Goal: Task Accomplishment & Management: Manage account settings

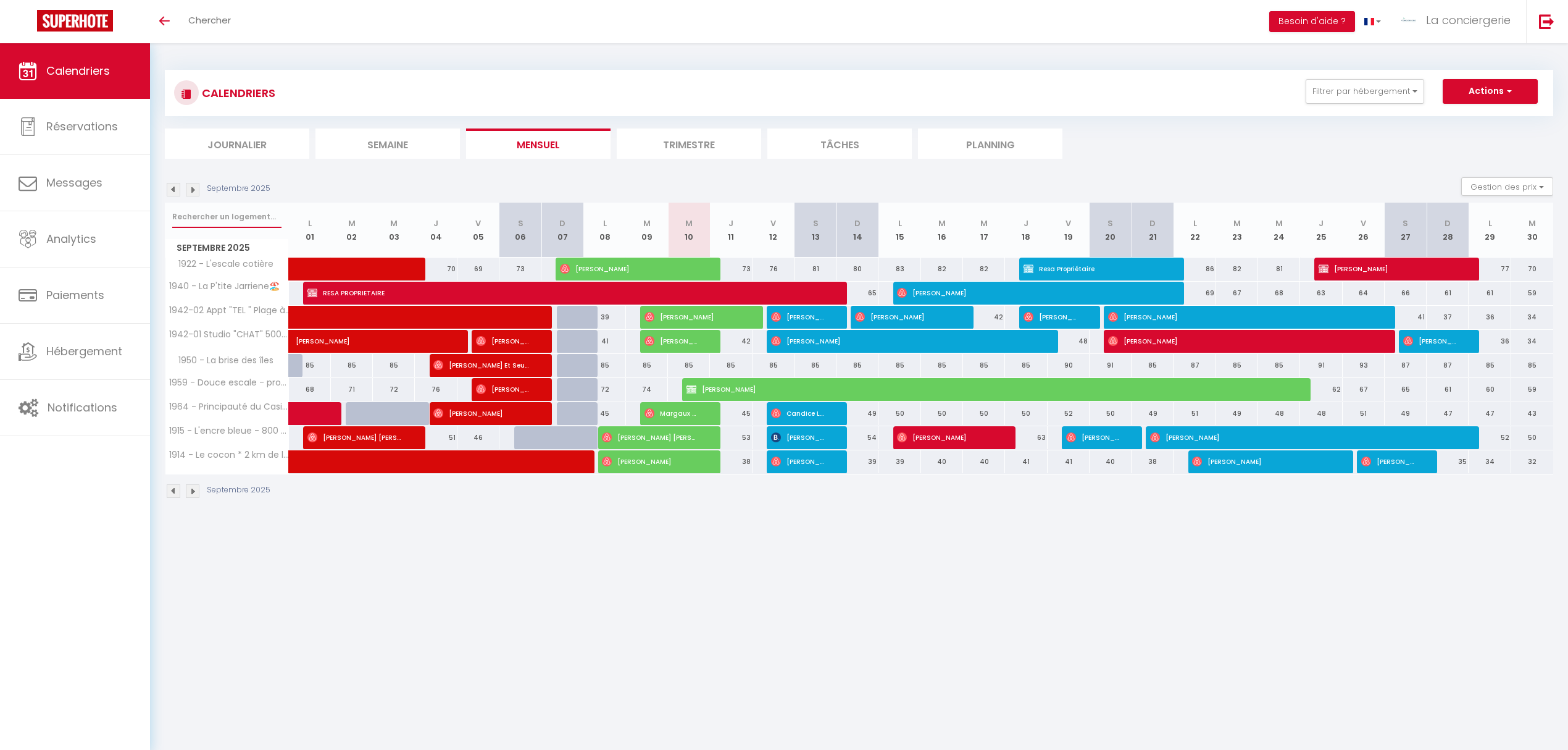
click at [198, 214] on input "text" at bounding box center [226, 217] width 109 height 22
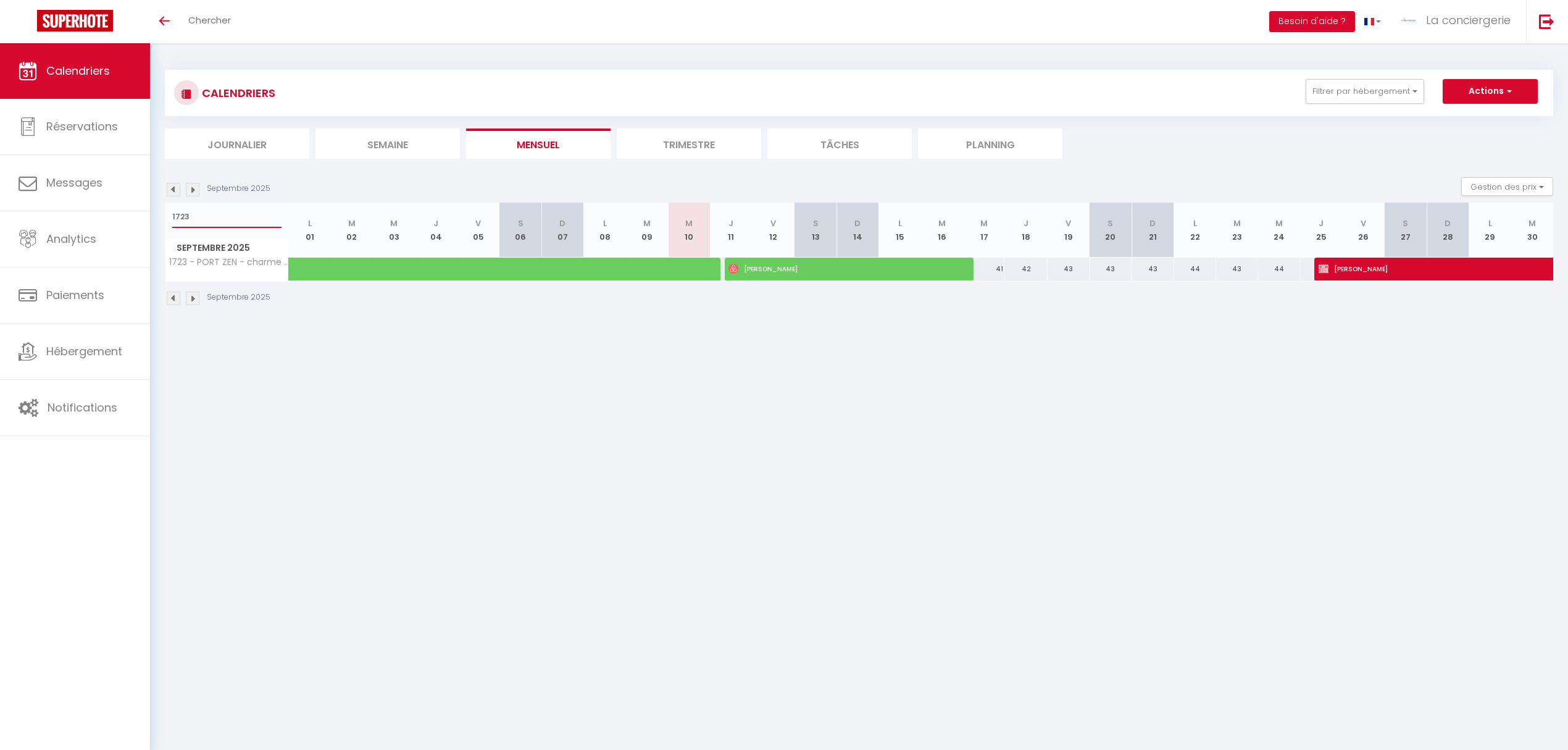
type input "1723"
click at [990, 141] on li "Planning" at bounding box center [989, 143] width 145 height 30
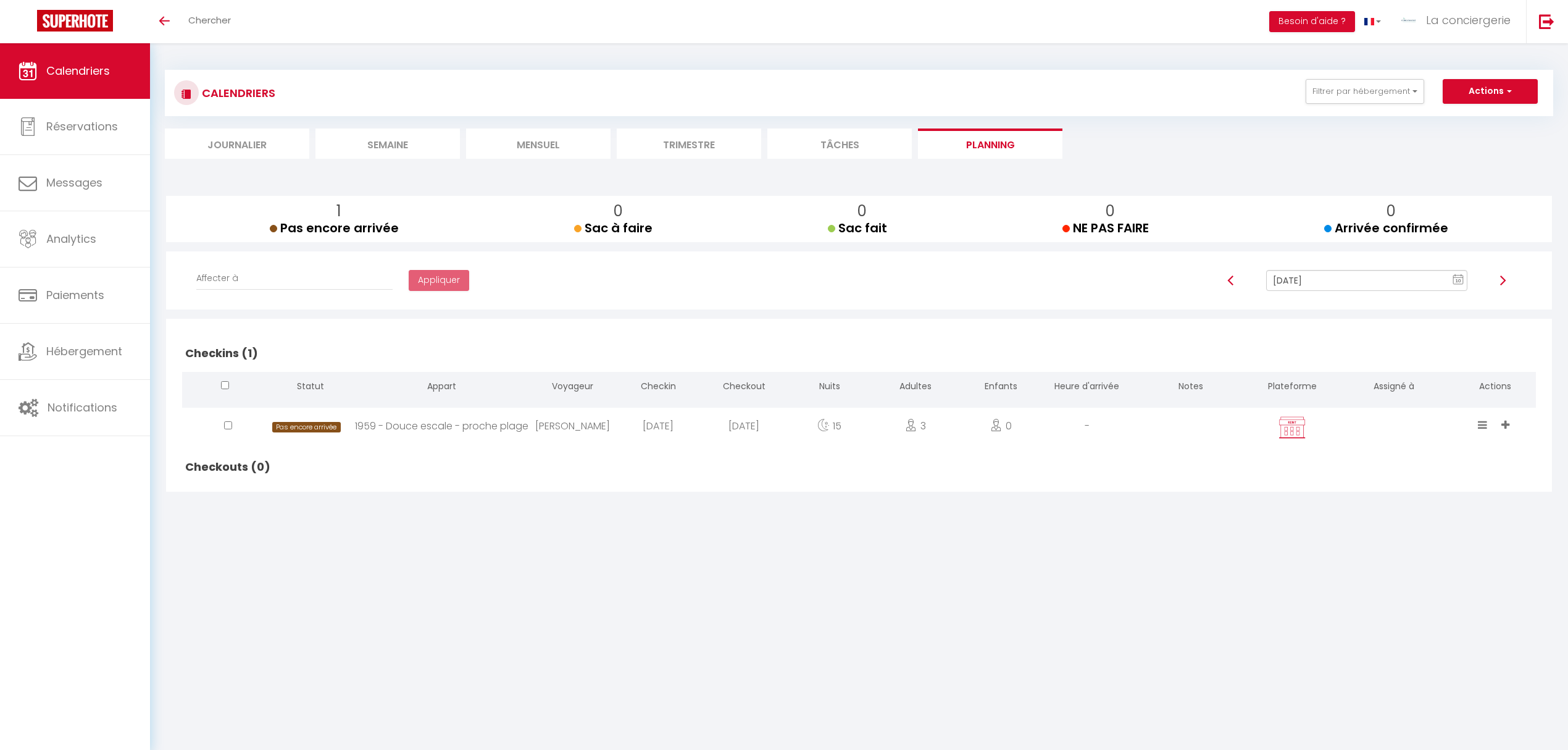
click at [1388, 270] on input "[DATE]" at bounding box center [1366, 280] width 201 height 21
click at [1433, 366] on td "12" at bounding box center [1429, 366] width 20 height 20
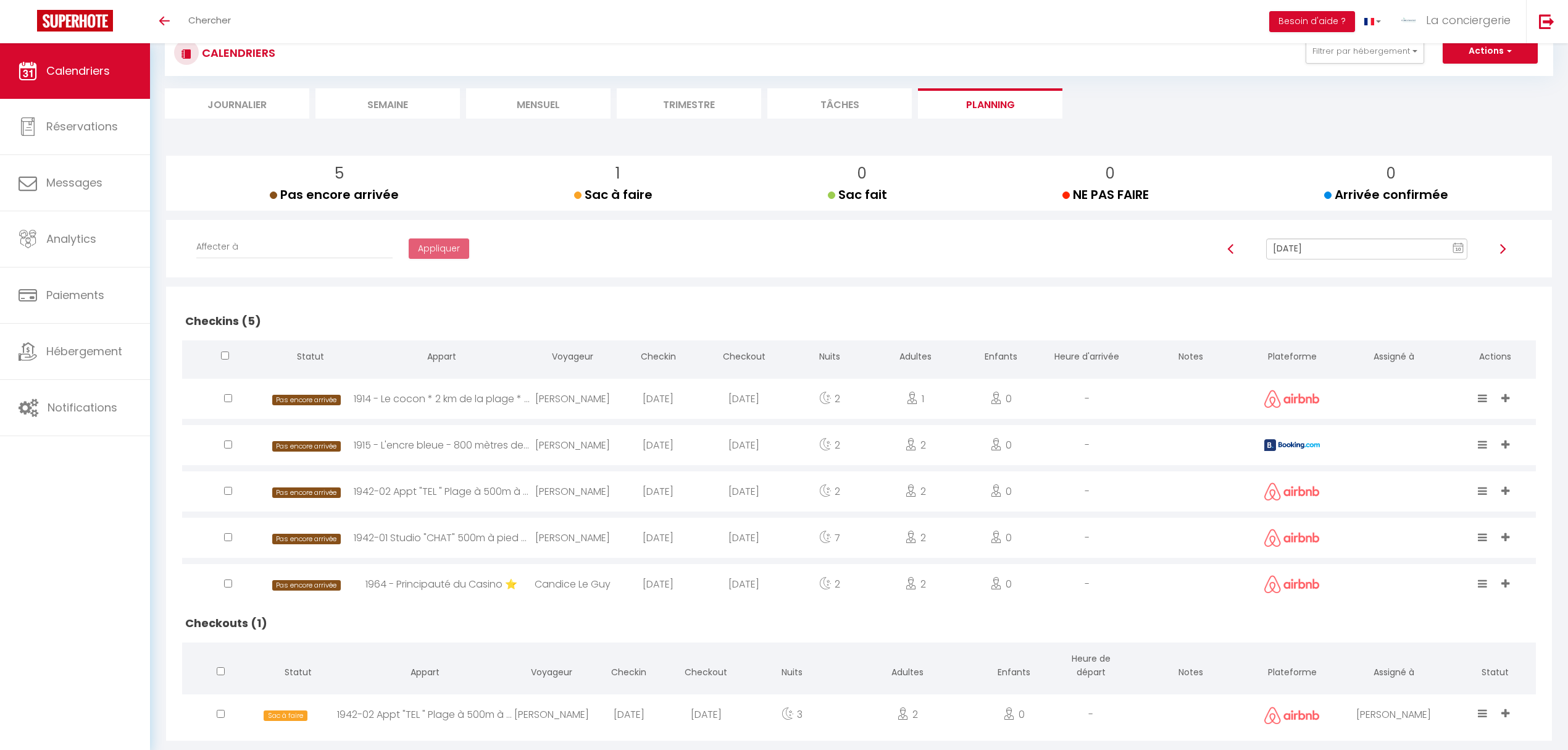
scroll to position [62, 0]
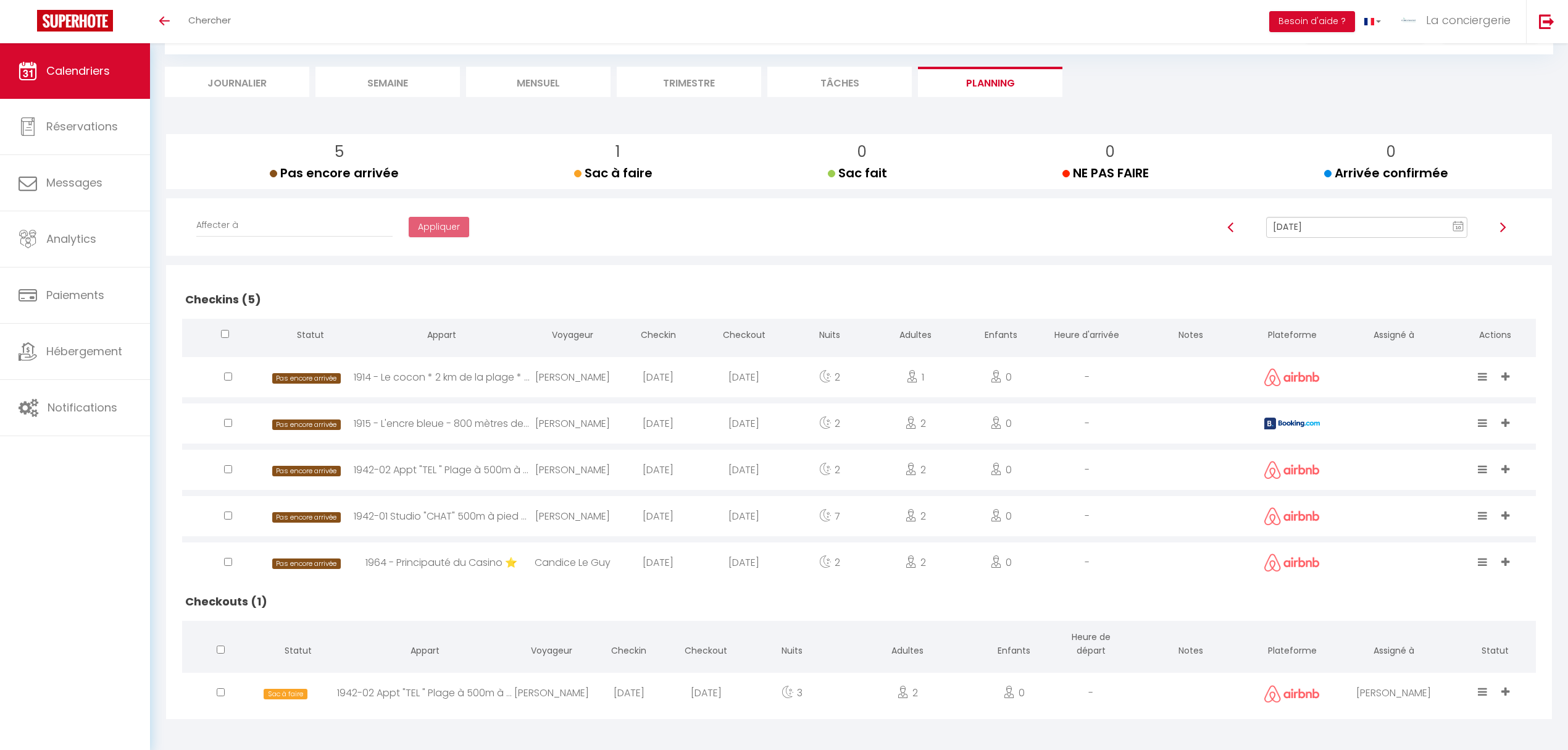
click at [1502, 224] on img at bounding box center [1502, 227] width 10 height 10
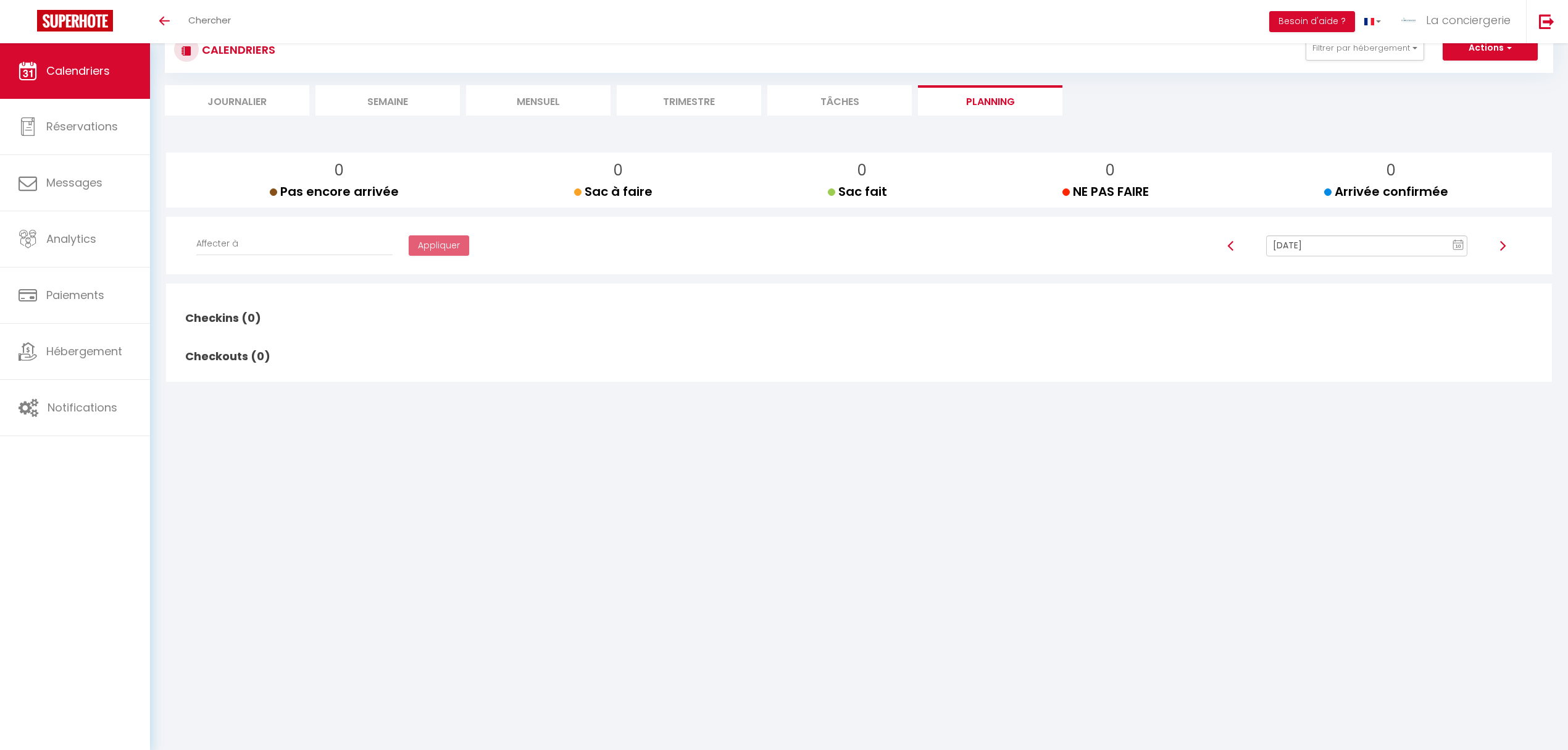
click at [1503, 245] on img at bounding box center [1502, 246] width 10 height 10
type input "[DATE]"
checkbox input "false"
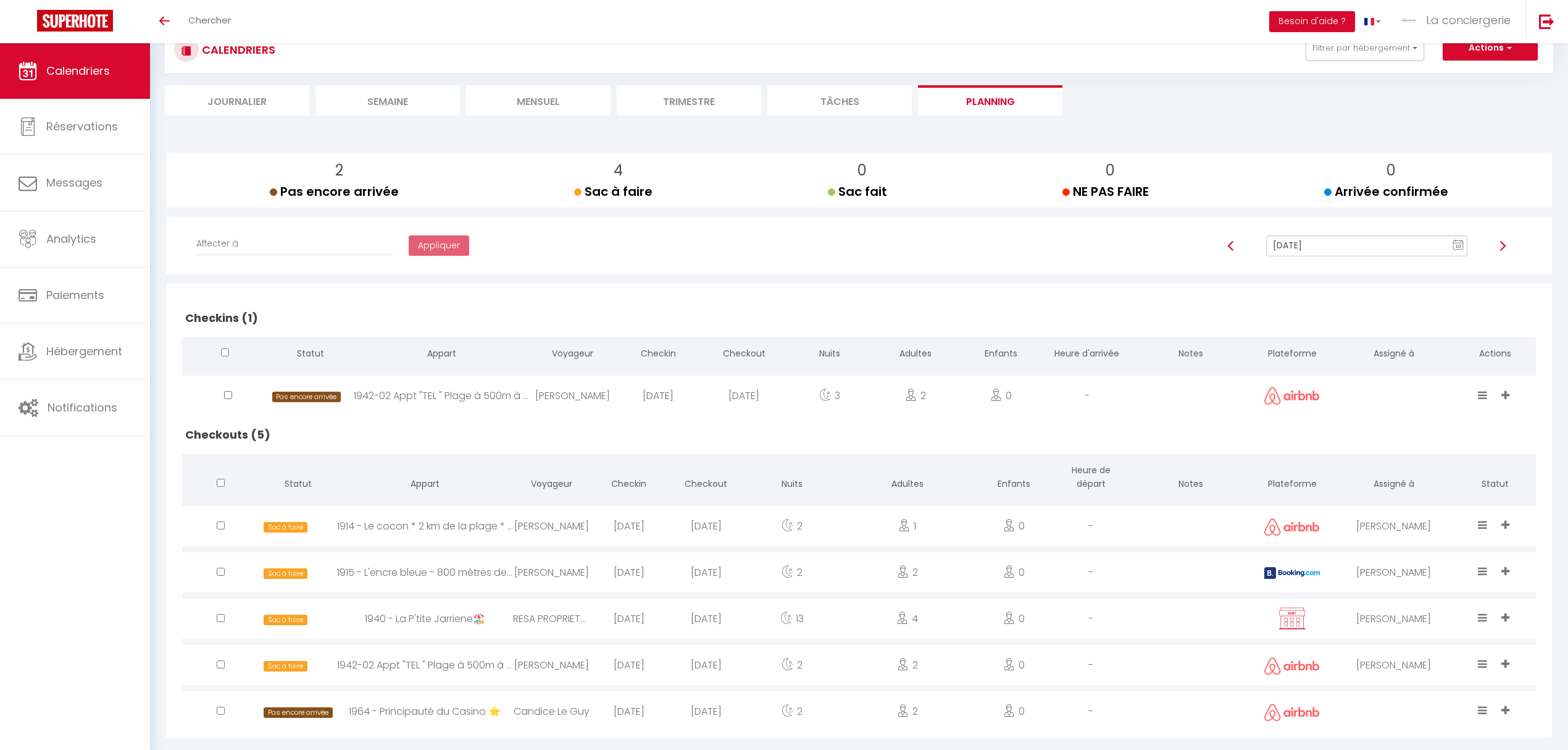
scroll to position [62, 0]
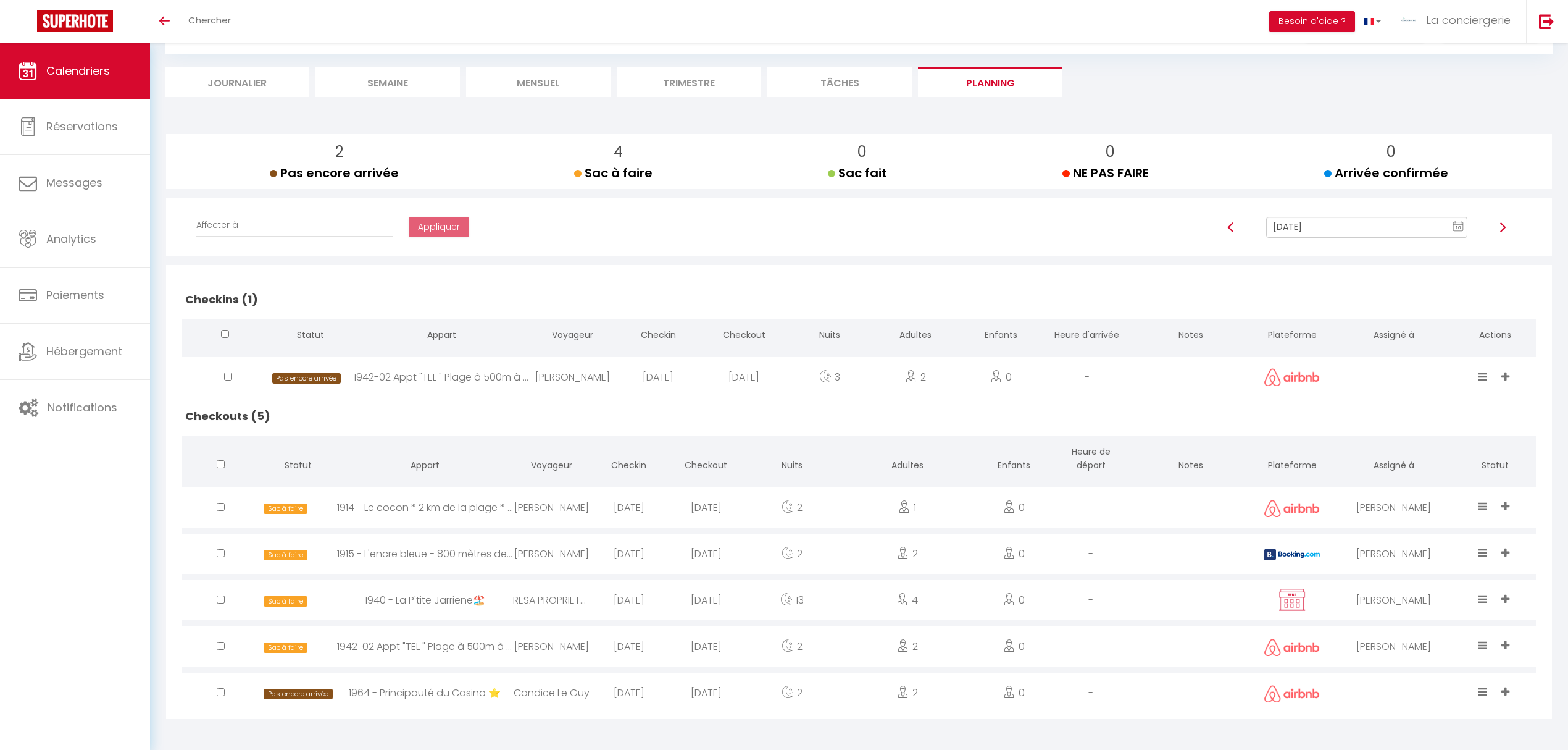
click at [1502, 689] on icon at bounding box center [1505, 691] width 8 height 10
click at [1414, 643] on li "Clothilde" at bounding box center [1398, 643] width 238 height 23
click at [1504, 228] on img at bounding box center [1502, 227] width 10 height 10
type input "[DATE]"
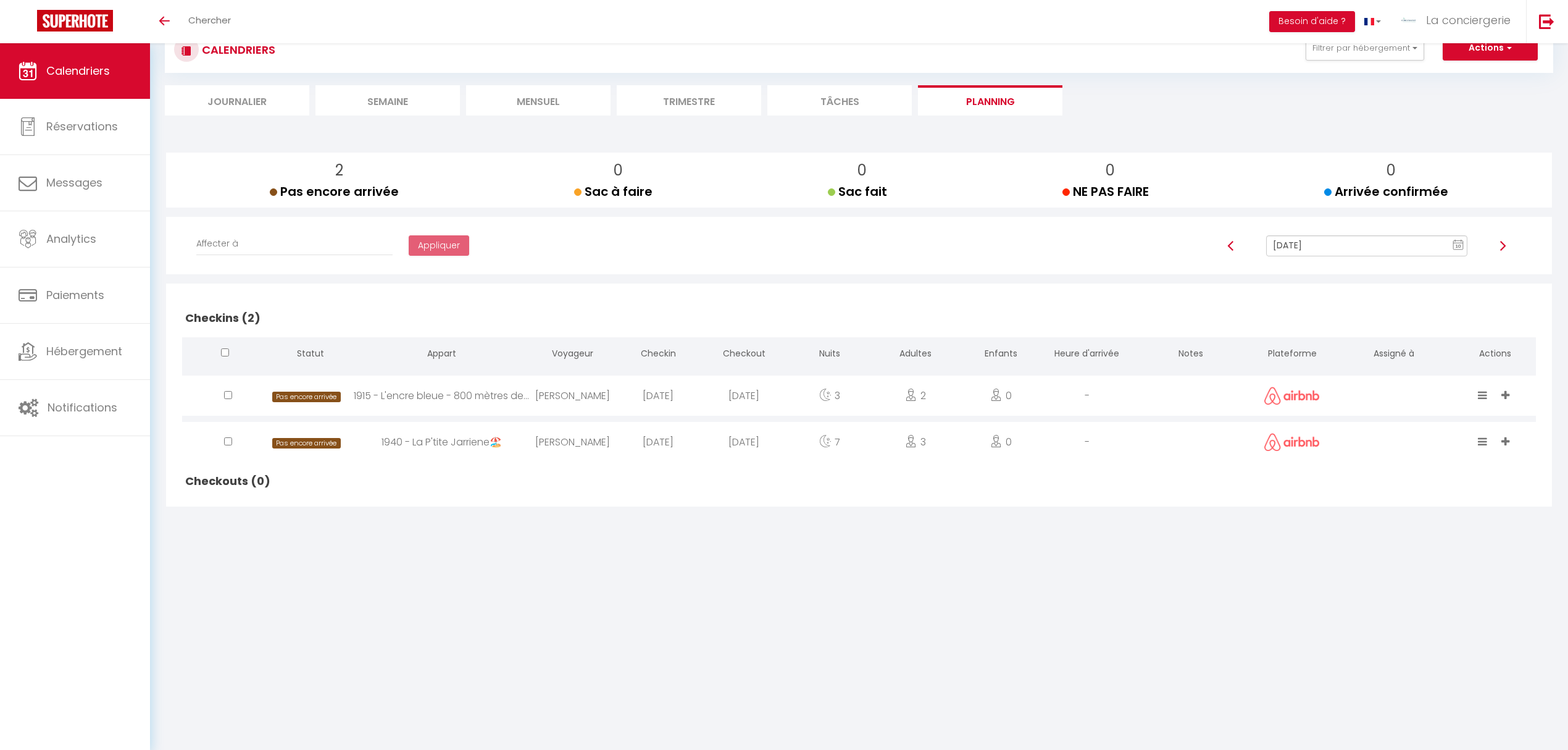
scroll to position [43, 0]
click at [1503, 391] on icon at bounding box center [1505, 395] width 8 height 10
click at [1413, 324] on li "EDWIGE" at bounding box center [1398, 328] width 238 height 23
click at [1506, 436] on icon at bounding box center [1505, 441] width 8 height 10
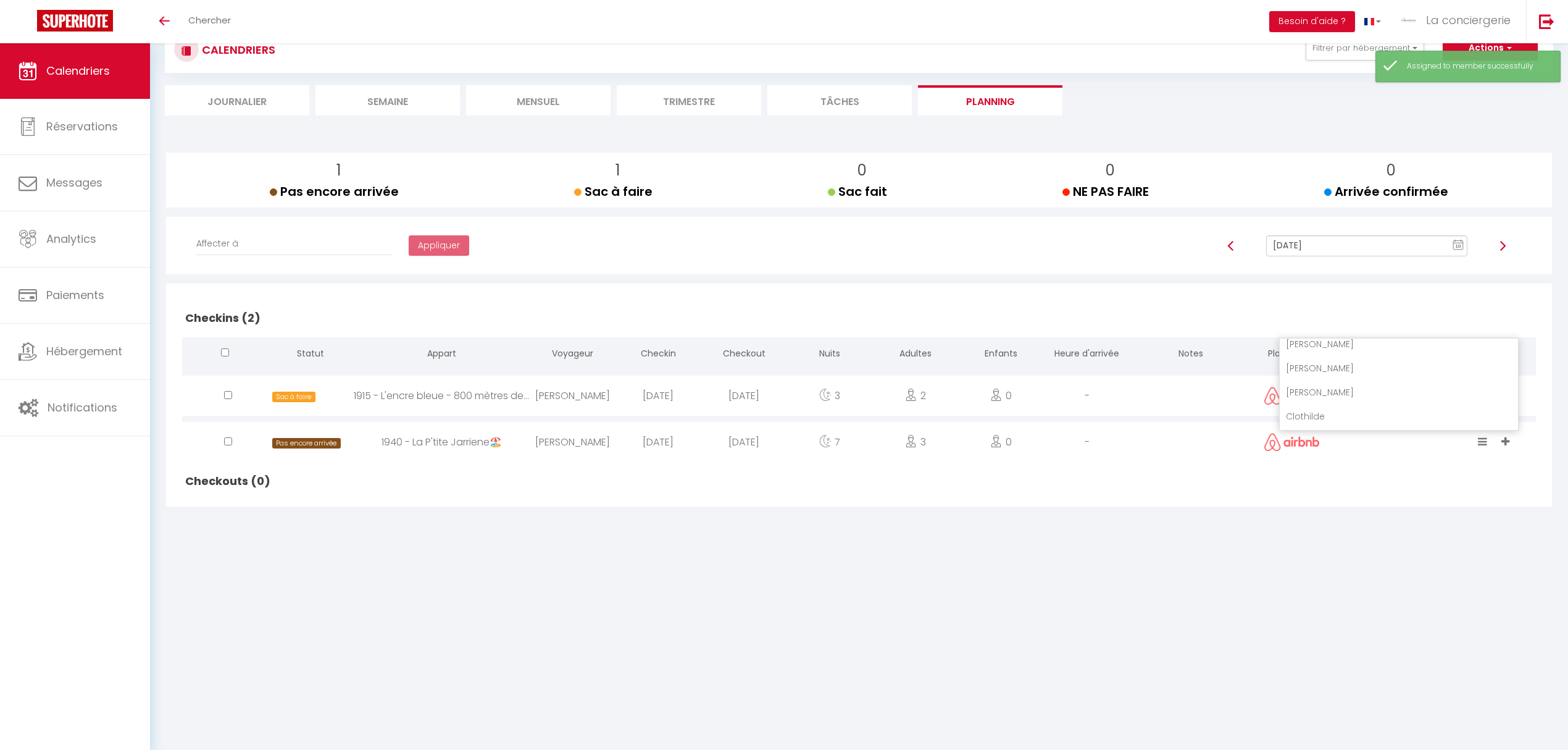
scroll to position [1137, 0]
click at [1423, 388] on li "Clothilde" at bounding box center [1398, 393] width 238 height 23
click at [662, 559] on body "🟢 Des questions ou besoin d'assistance pour la migration AirBnB? Connectez-vous…" at bounding box center [784, 375] width 1568 height 750
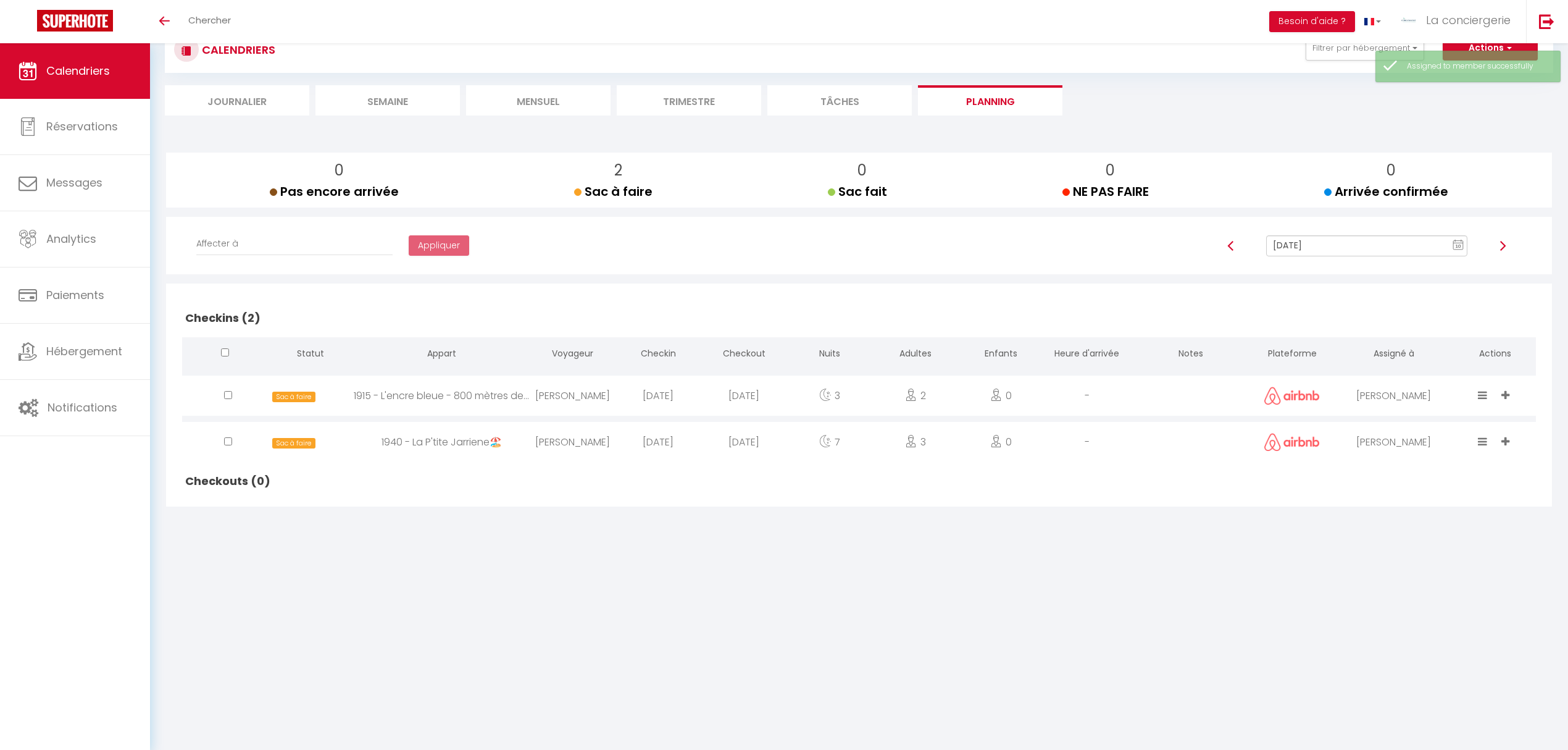
click at [557, 104] on li "Mensuel" at bounding box center [538, 100] width 145 height 30
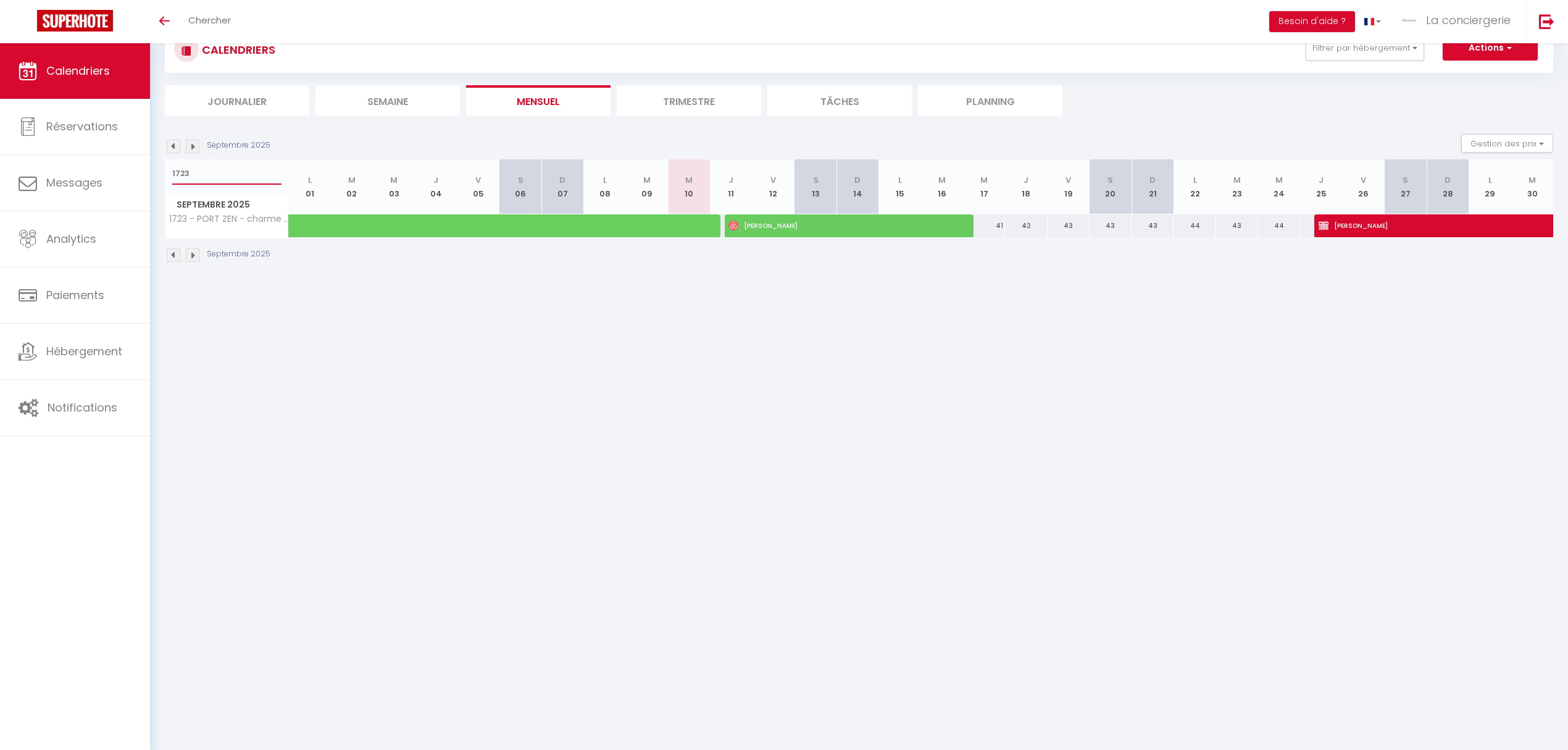
click at [191, 166] on input "1723" at bounding box center [226, 173] width 109 height 22
type input "1"
click at [80, 69] on span "Calendriers" at bounding box center [78, 70] width 64 height 15
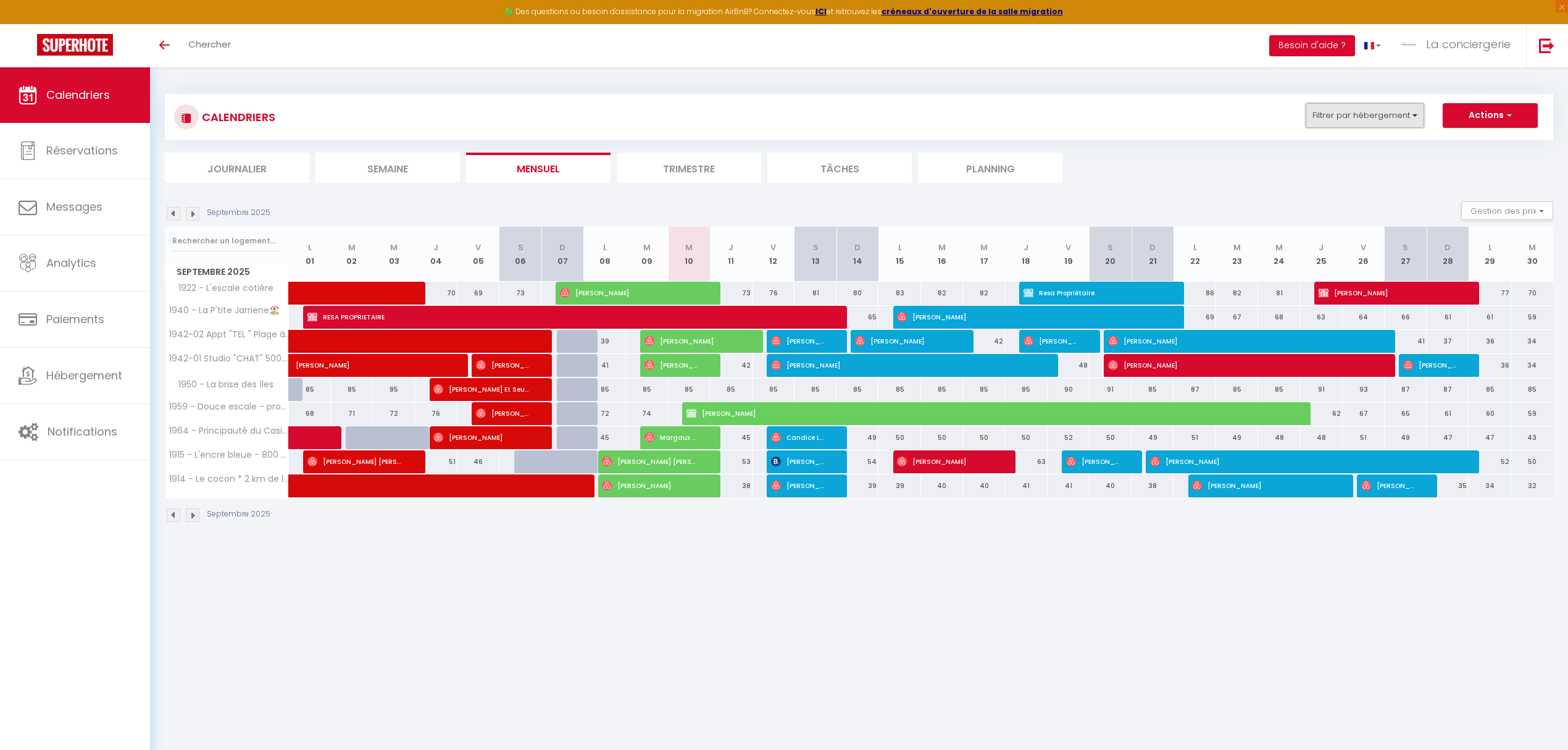
click at [1382, 114] on button "Filtrer par hébergement" at bounding box center [1364, 115] width 119 height 25
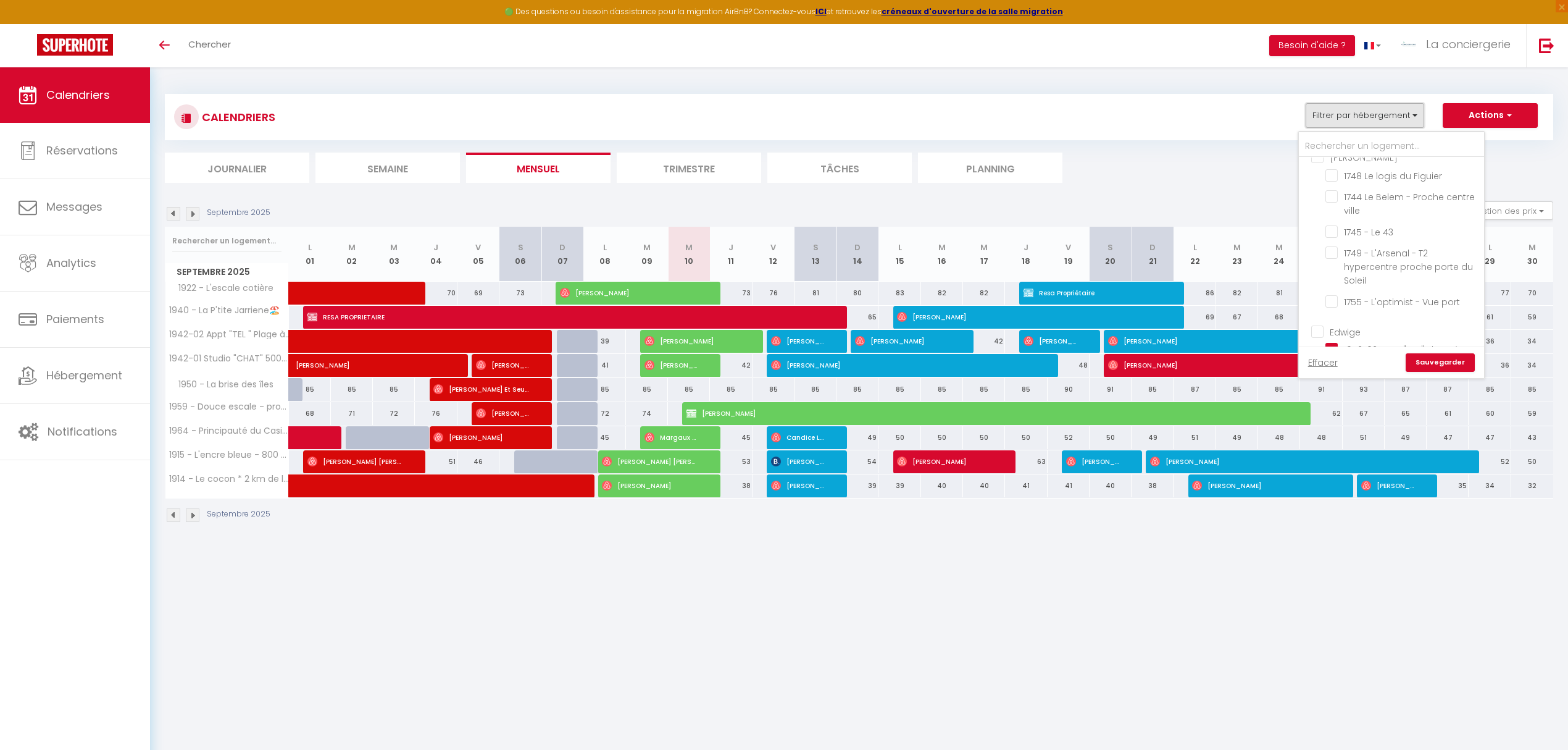
scroll to position [658, 0]
click at [1314, 284] on input "Edwige" at bounding box center [1403, 290] width 185 height 12
checkbox input "true"
checkbox input "false"
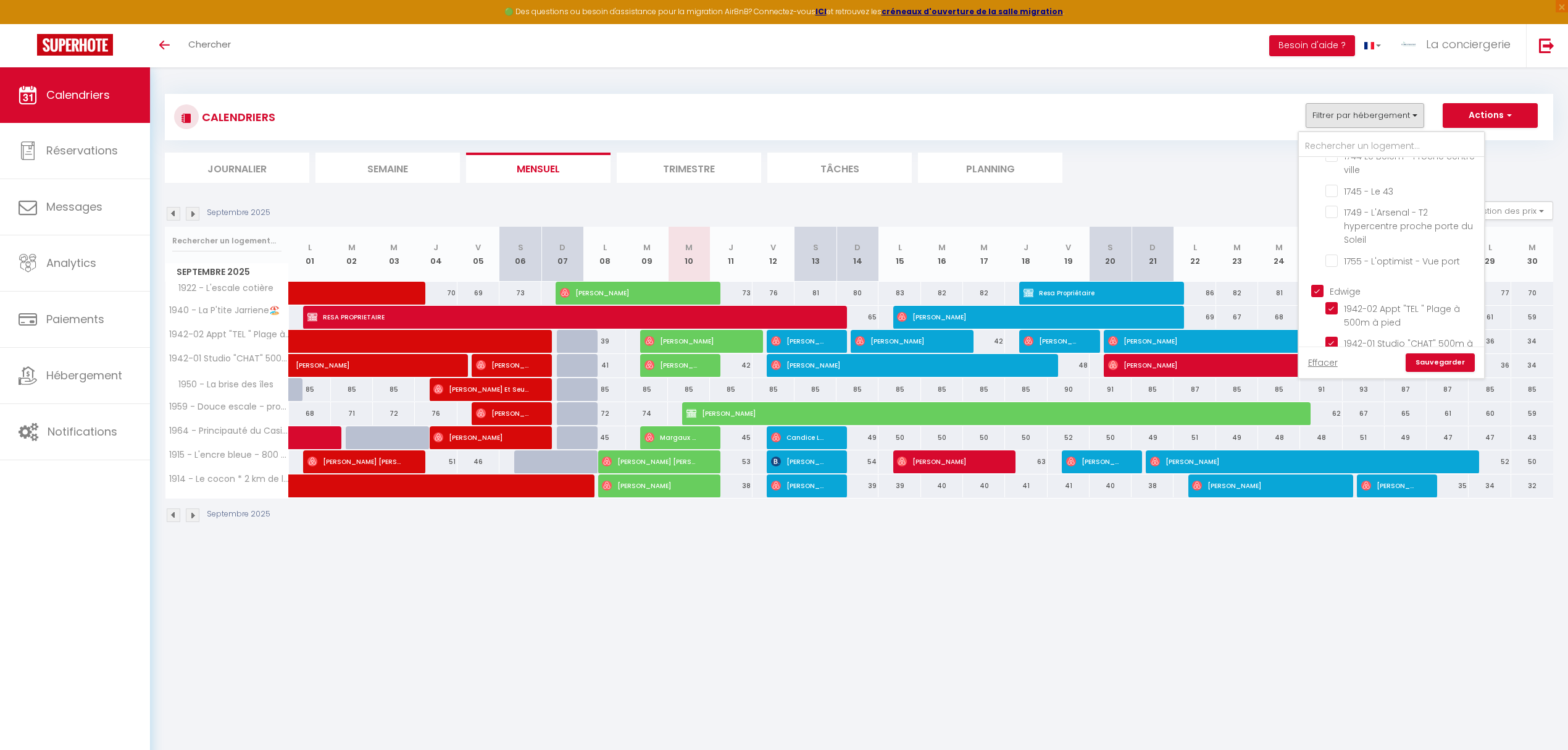
checkbox input "false"
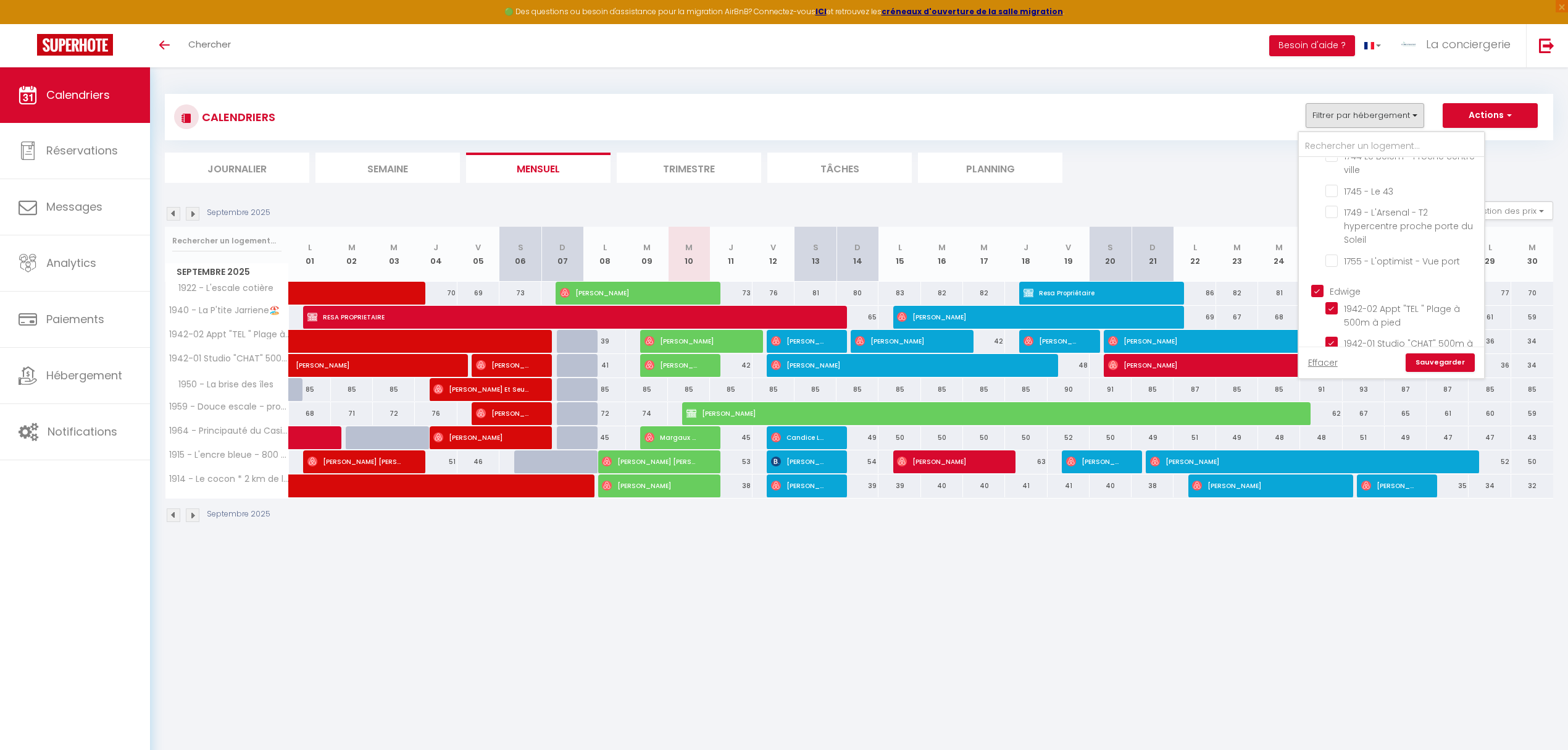
checkbox input "false"
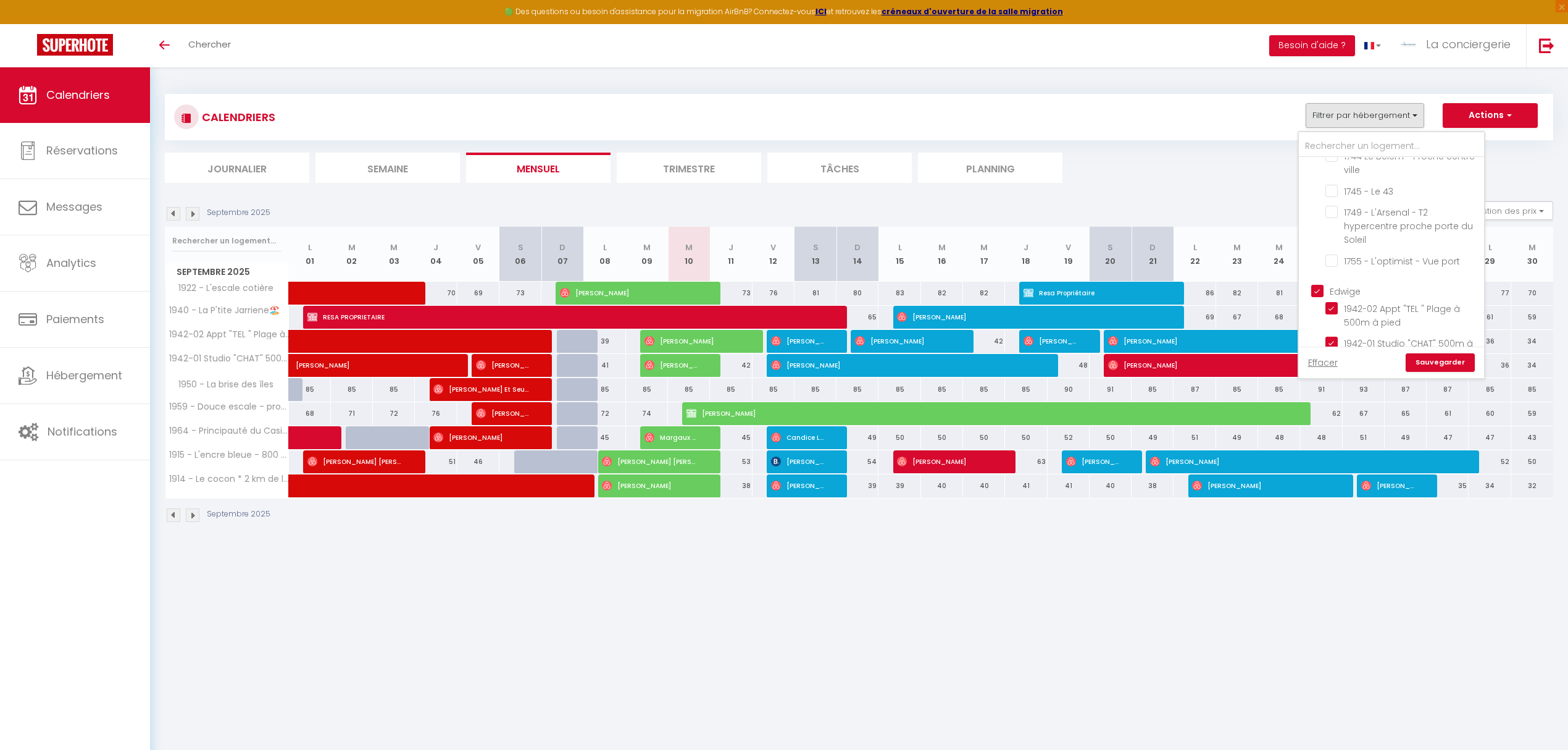
checkbox input "false"
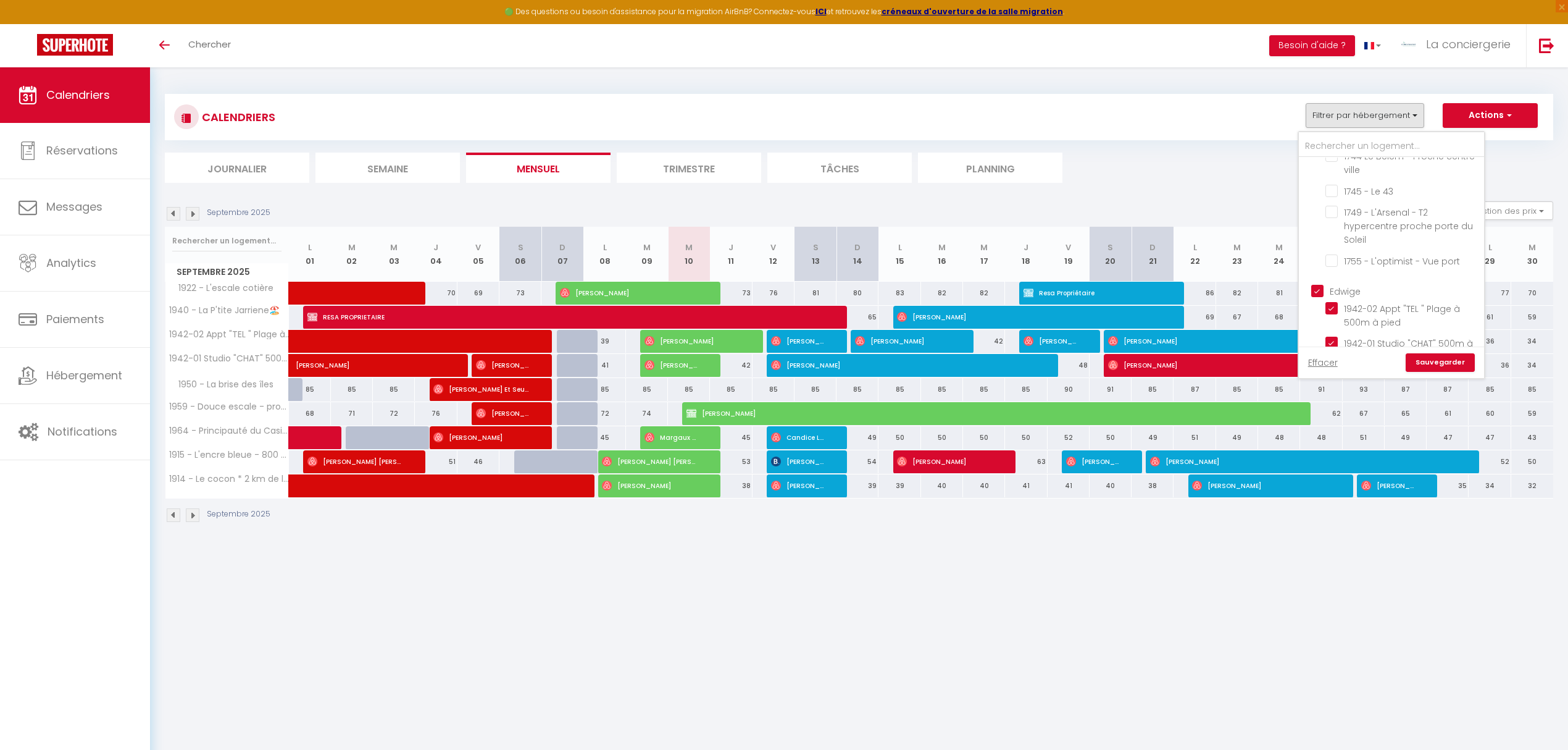
checkbox input "false"
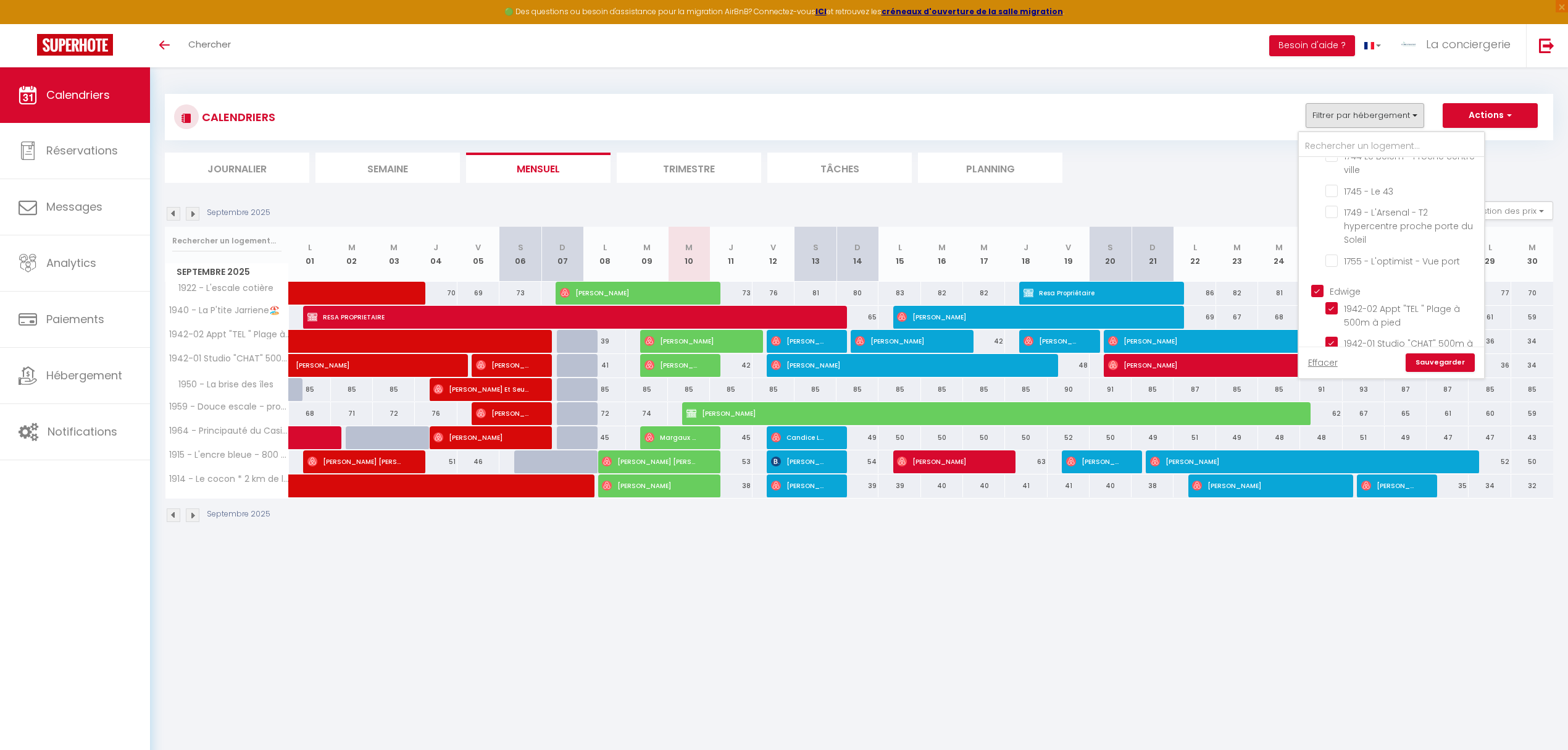
checkbox input "false"
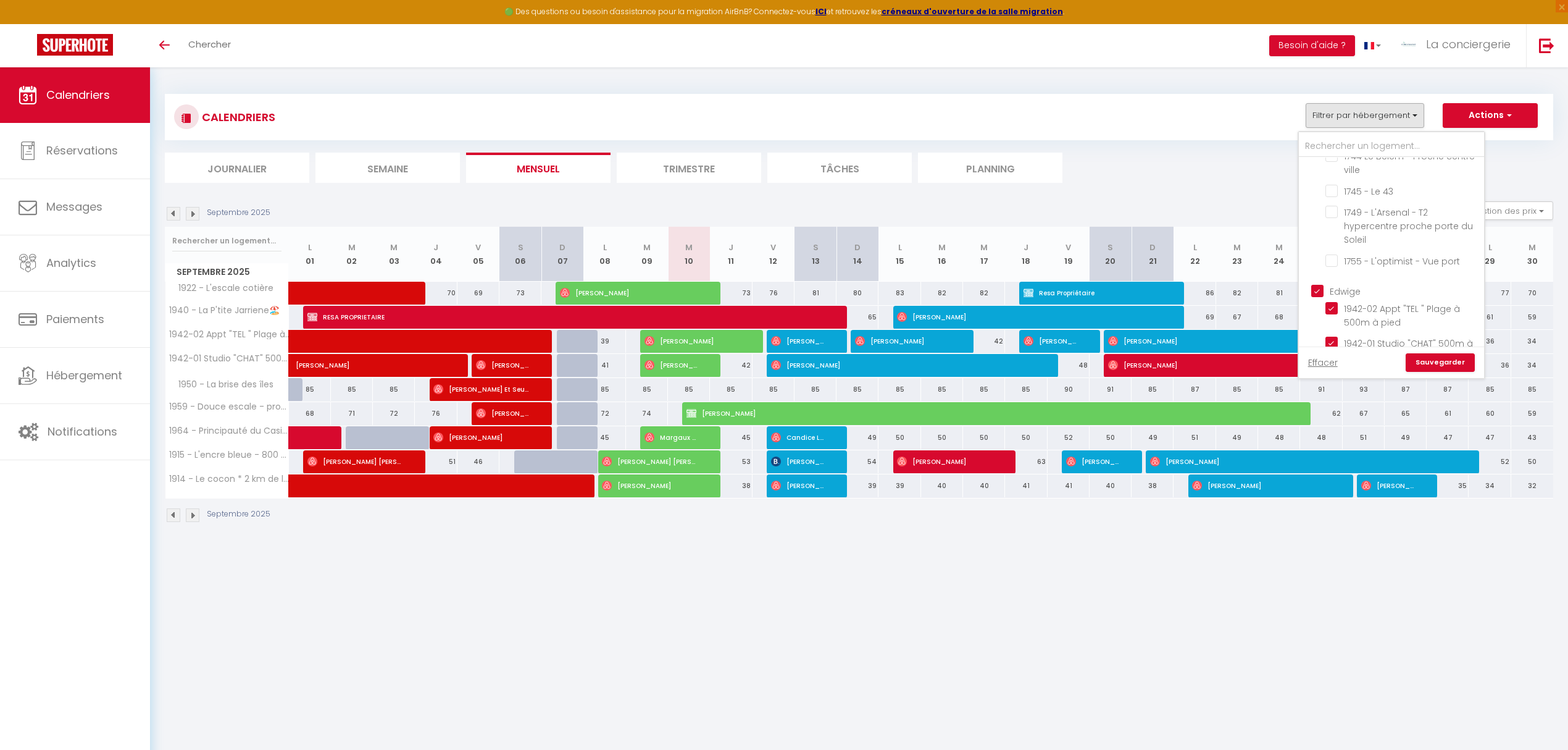
checkbox input "false"
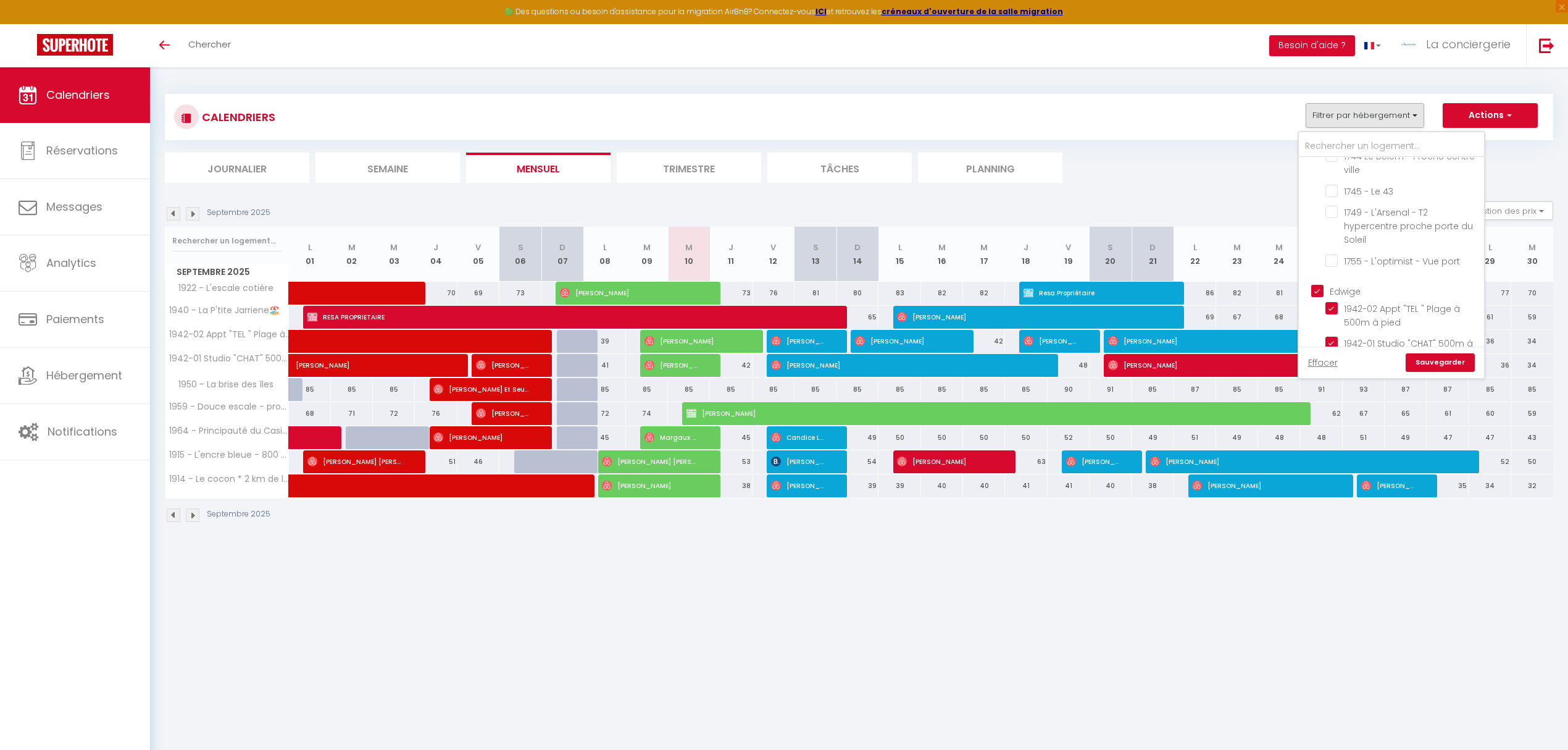
checkbox input "false"
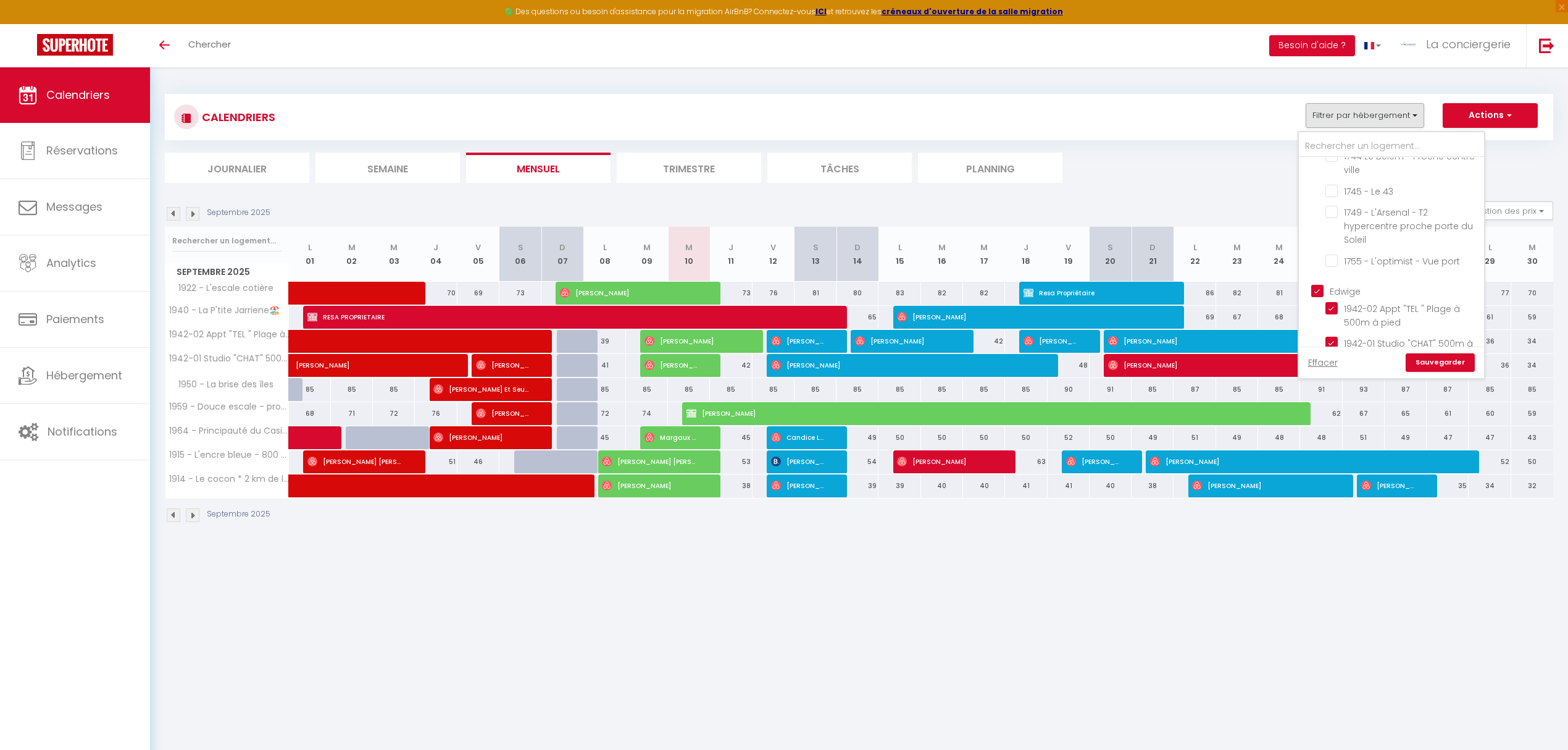
checkbox input "true"
checkbox input "false"
click at [1319, 289] on input "emilienne" at bounding box center [1403, 295] width 185 height 12
checkbox input "true"
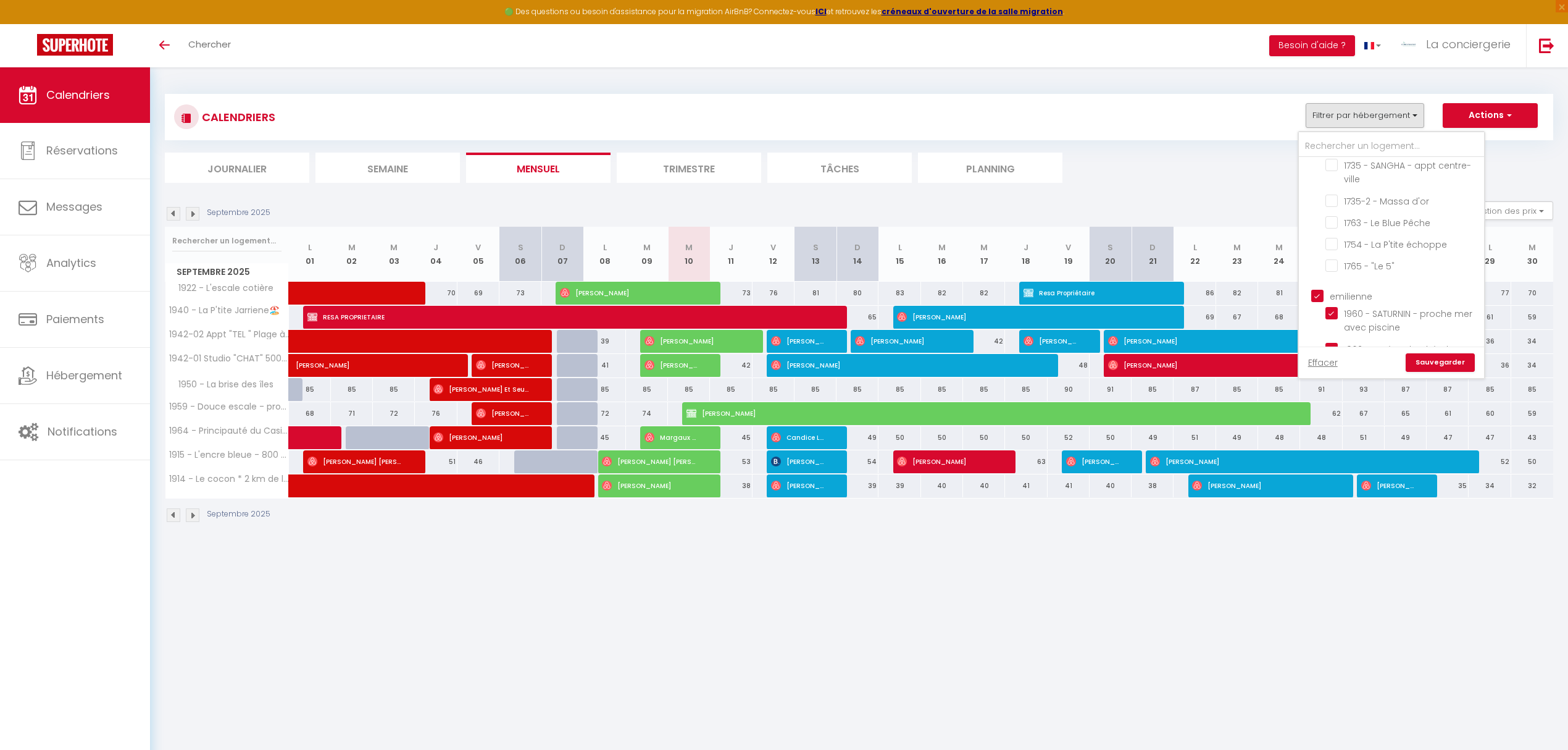
checkbox input "false"
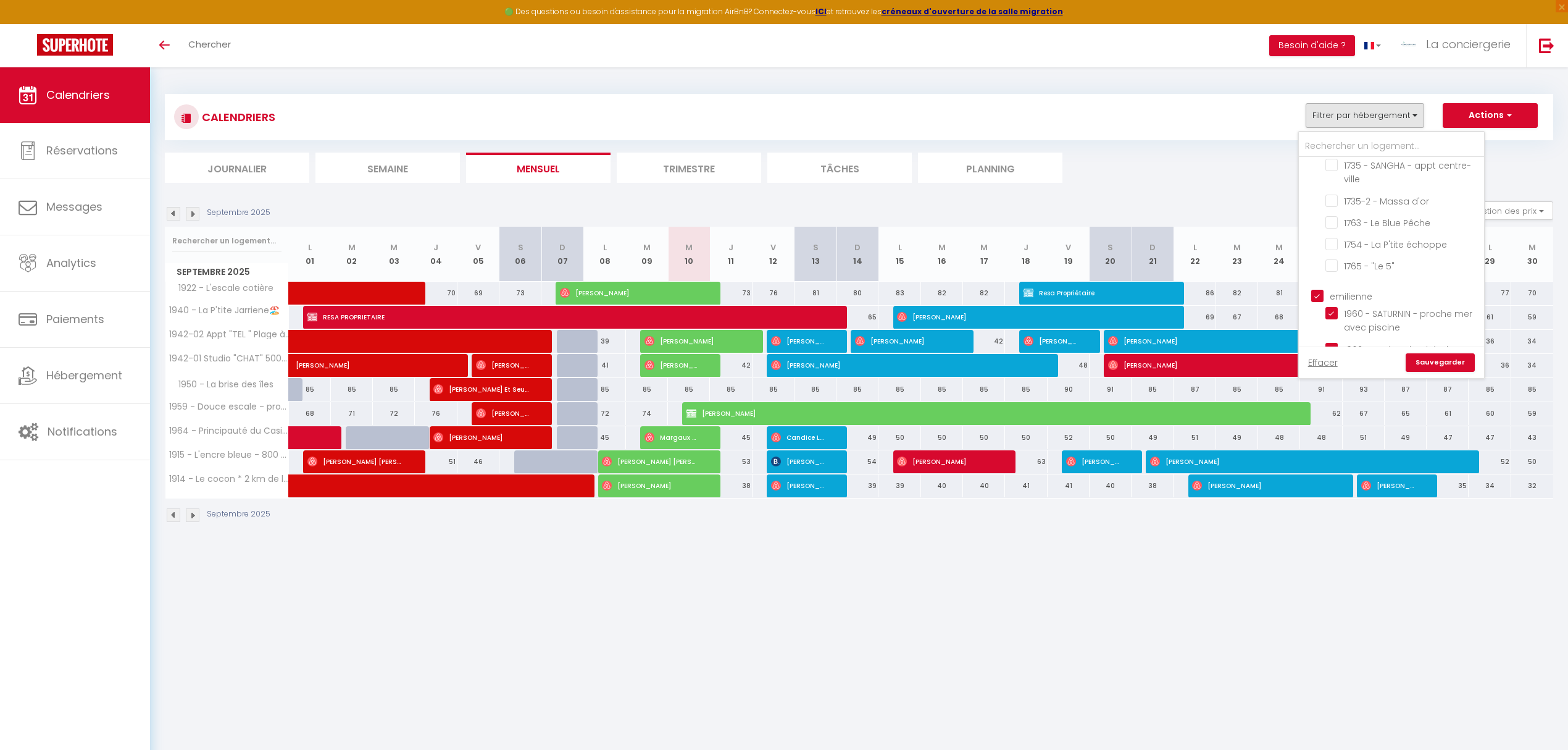
checkbox input "false"
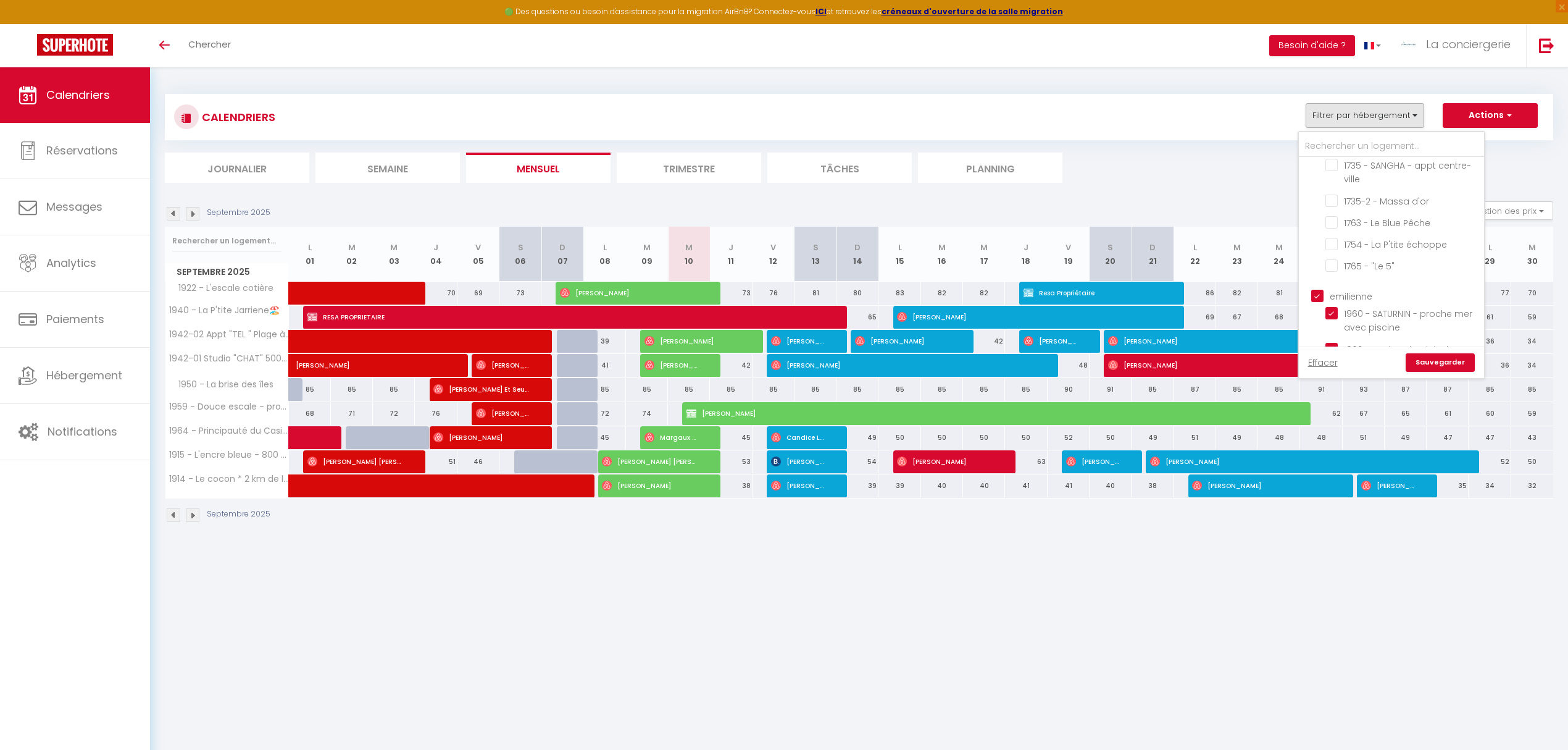
checkbox input "false"
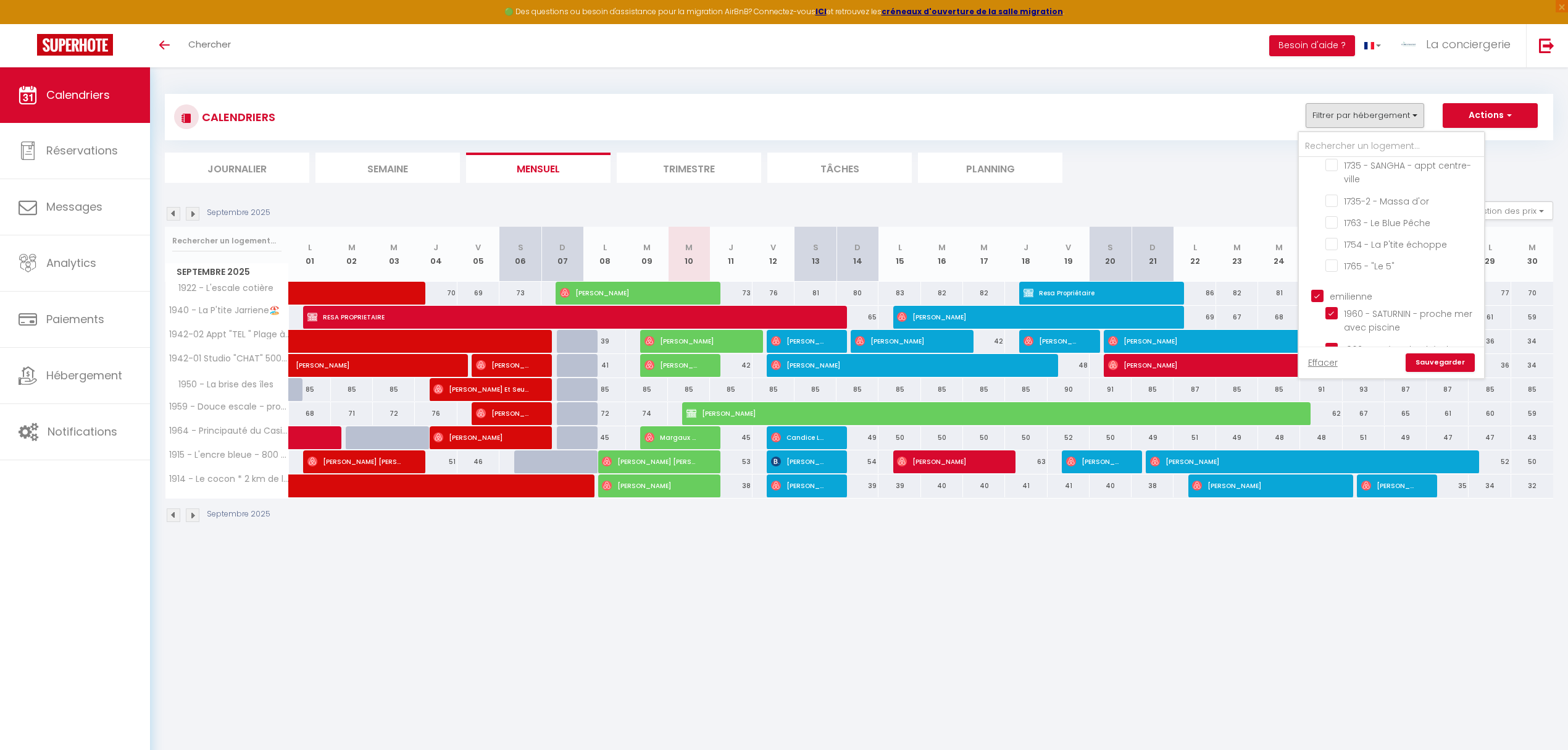
checkbox input "false"
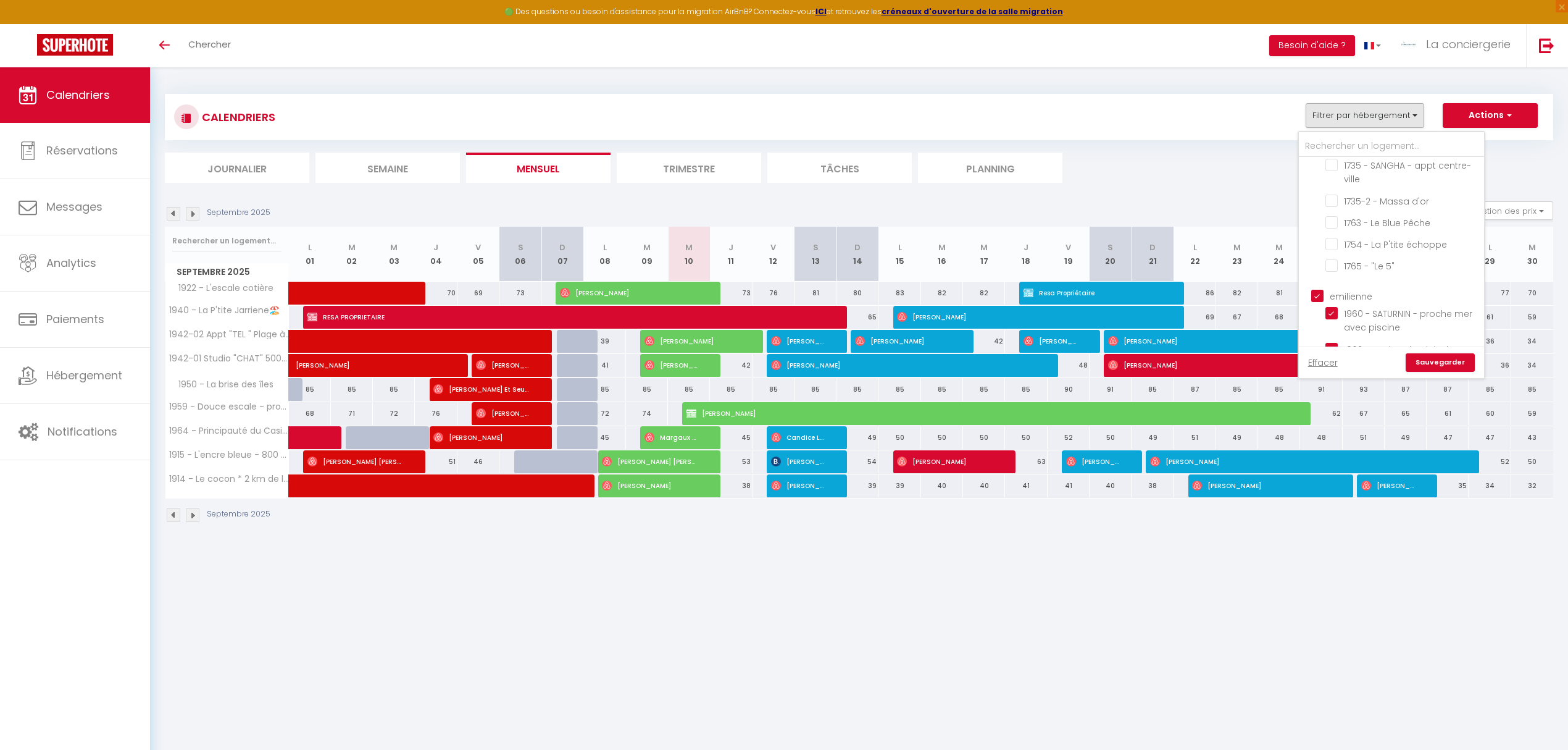
checkbox input "false"
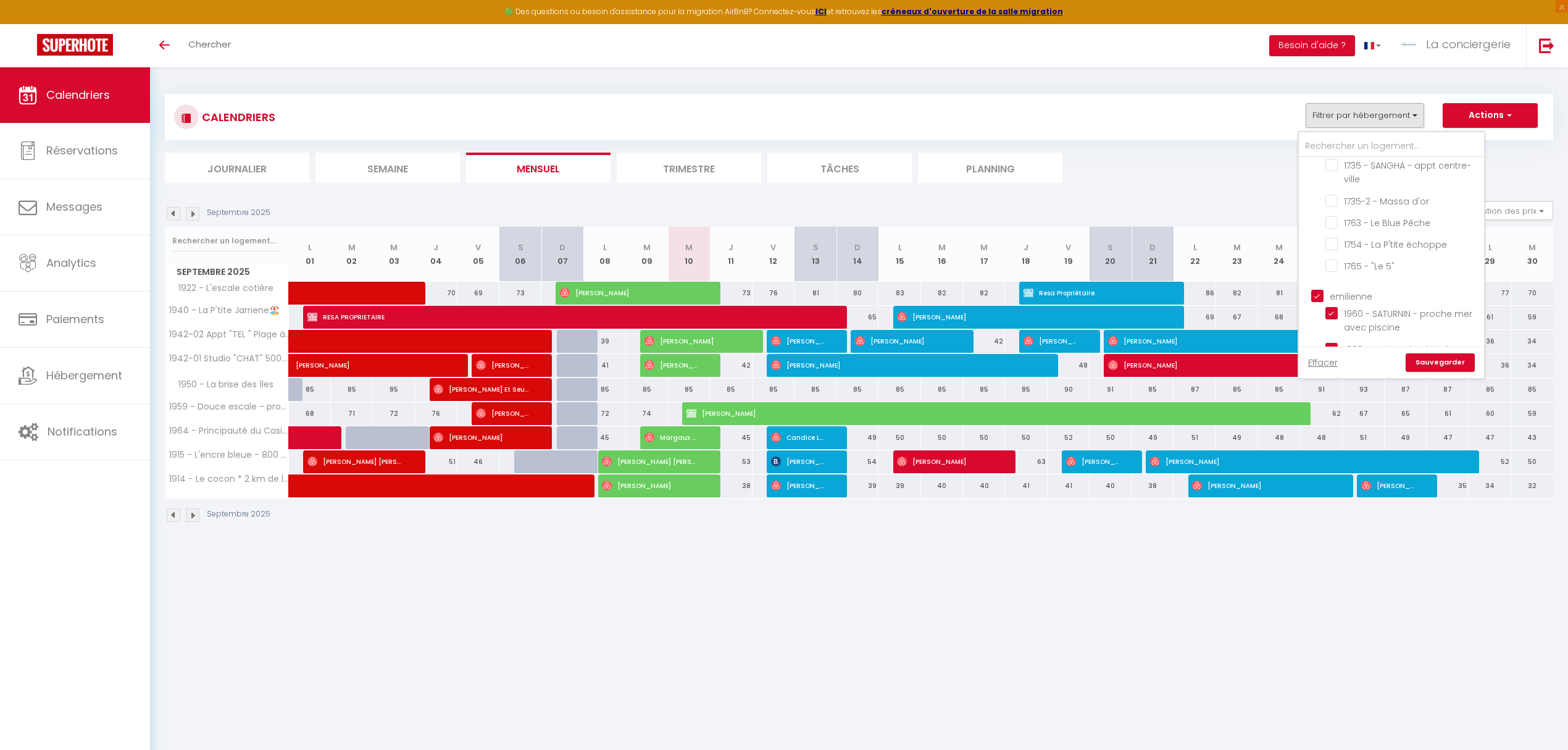
checkbox input "false"
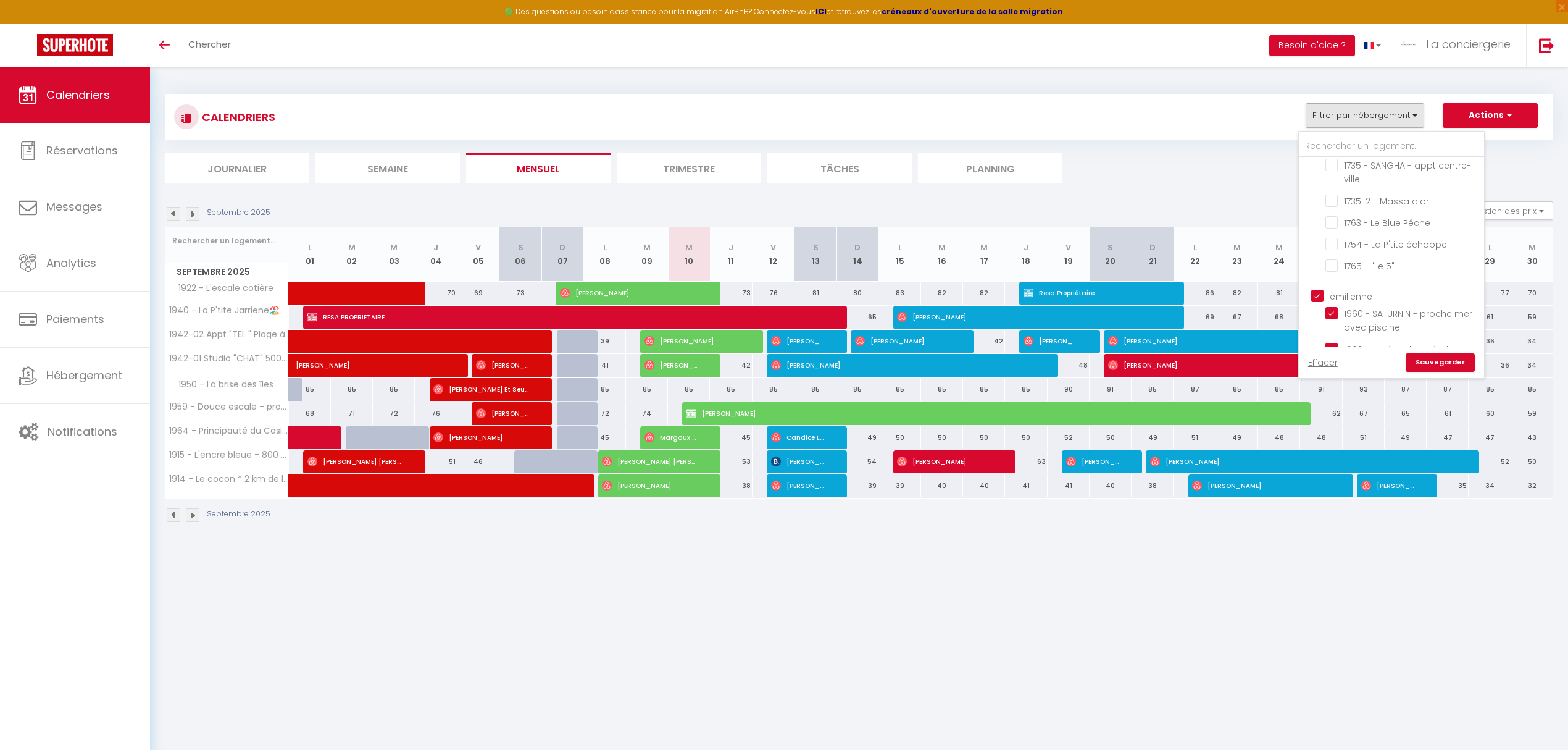
checkbox input "true"
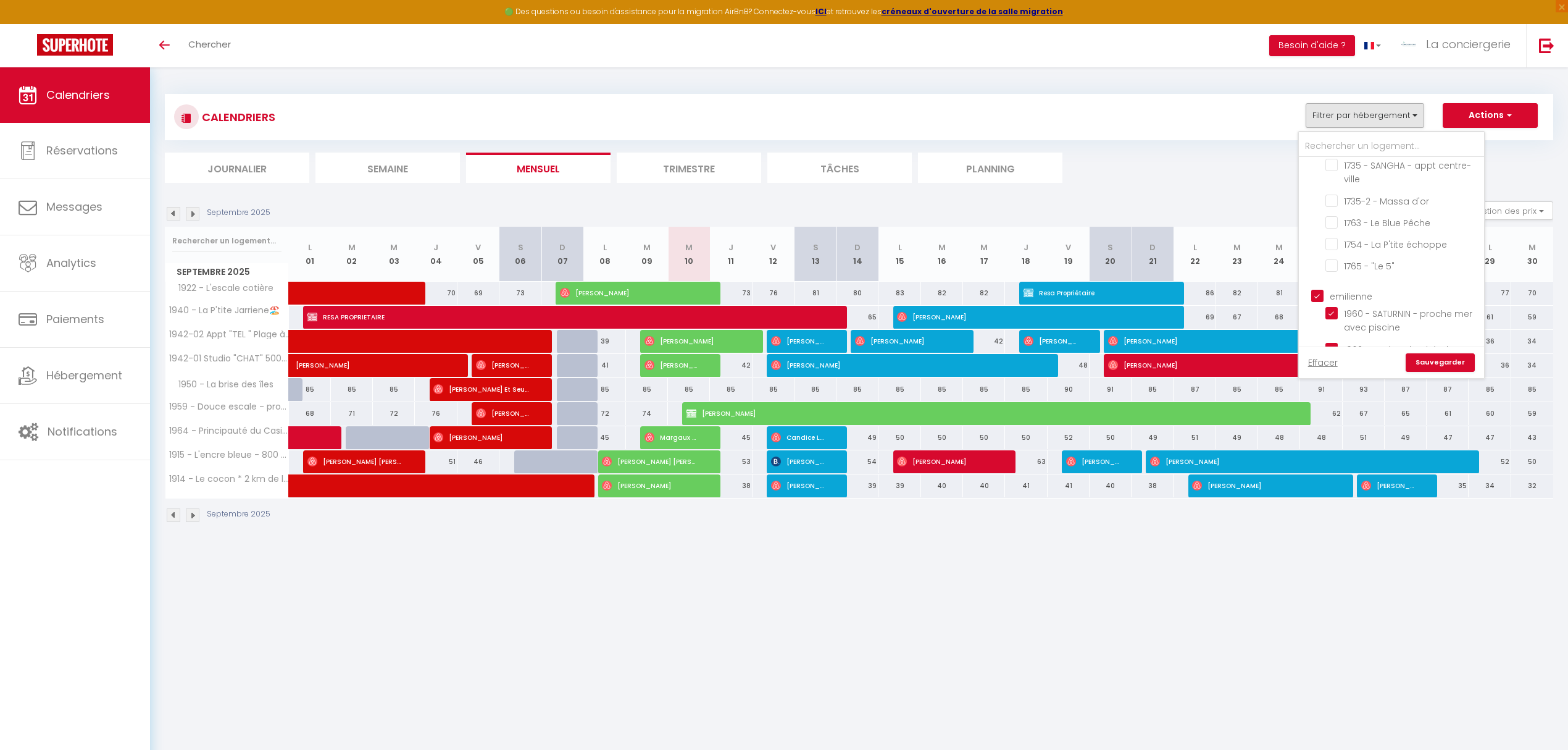
checkbox input "true"
checkbox input "false"
click at [1444, 361] on link "Sauvegarder" at bounding box center [1439, 362] width 69 height 19
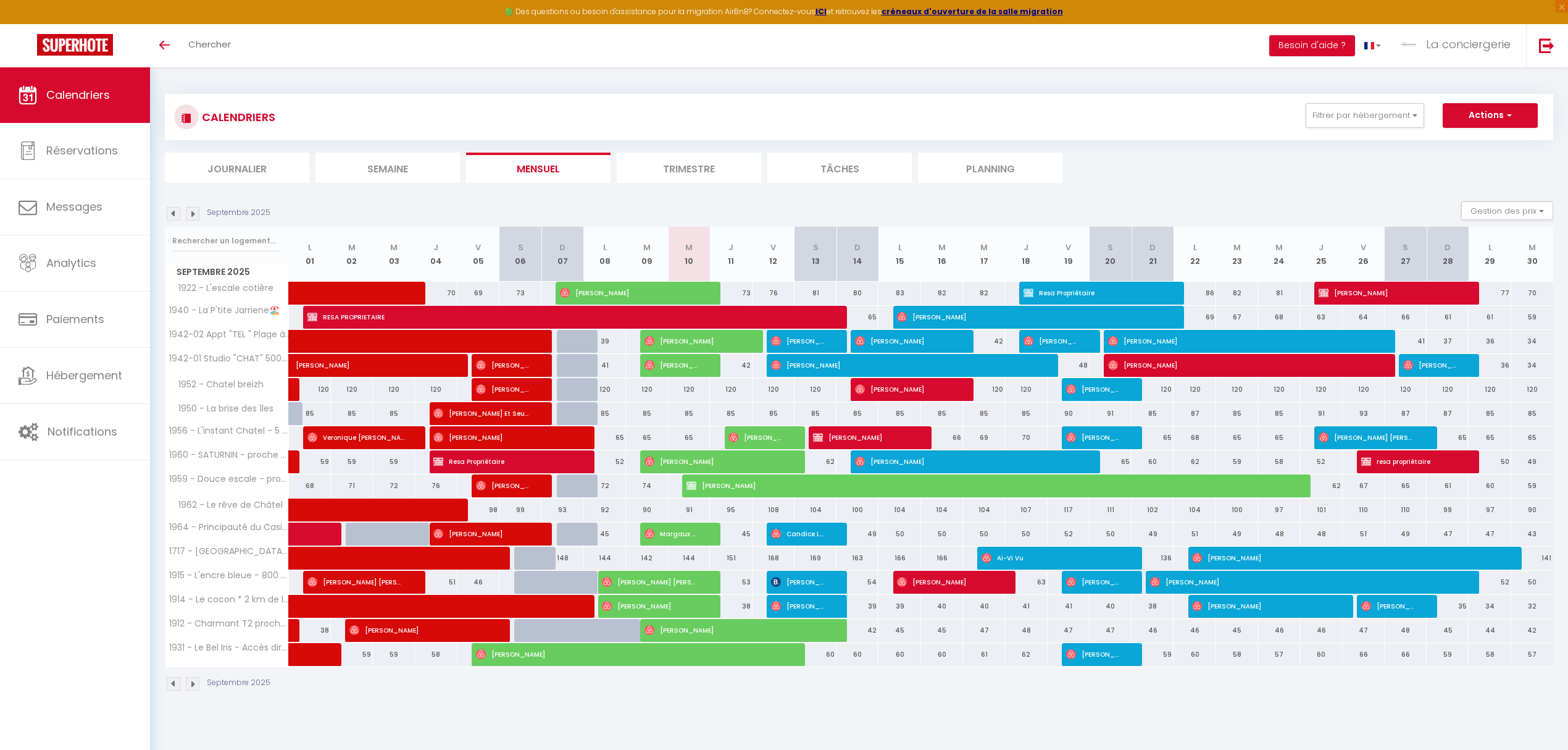
click at [995, 169] on li "Planning" at bounding box center [989, 168] width 145 height 30
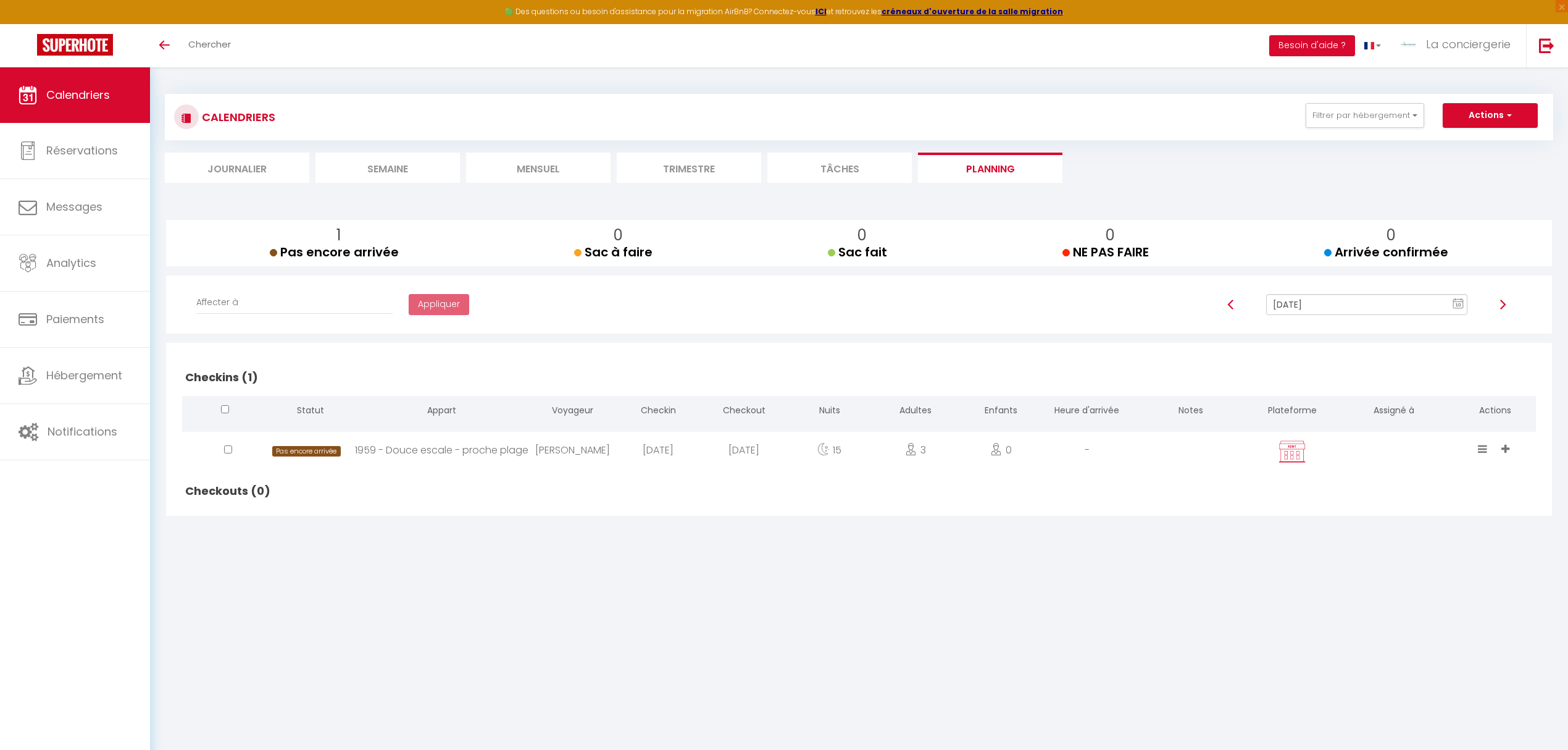
click at [562, 174] on li "Mensuel" at bounding box center [538, 168] width 145 height 30
